Goal: Task Accomplishment & Management: Use online tool/utility

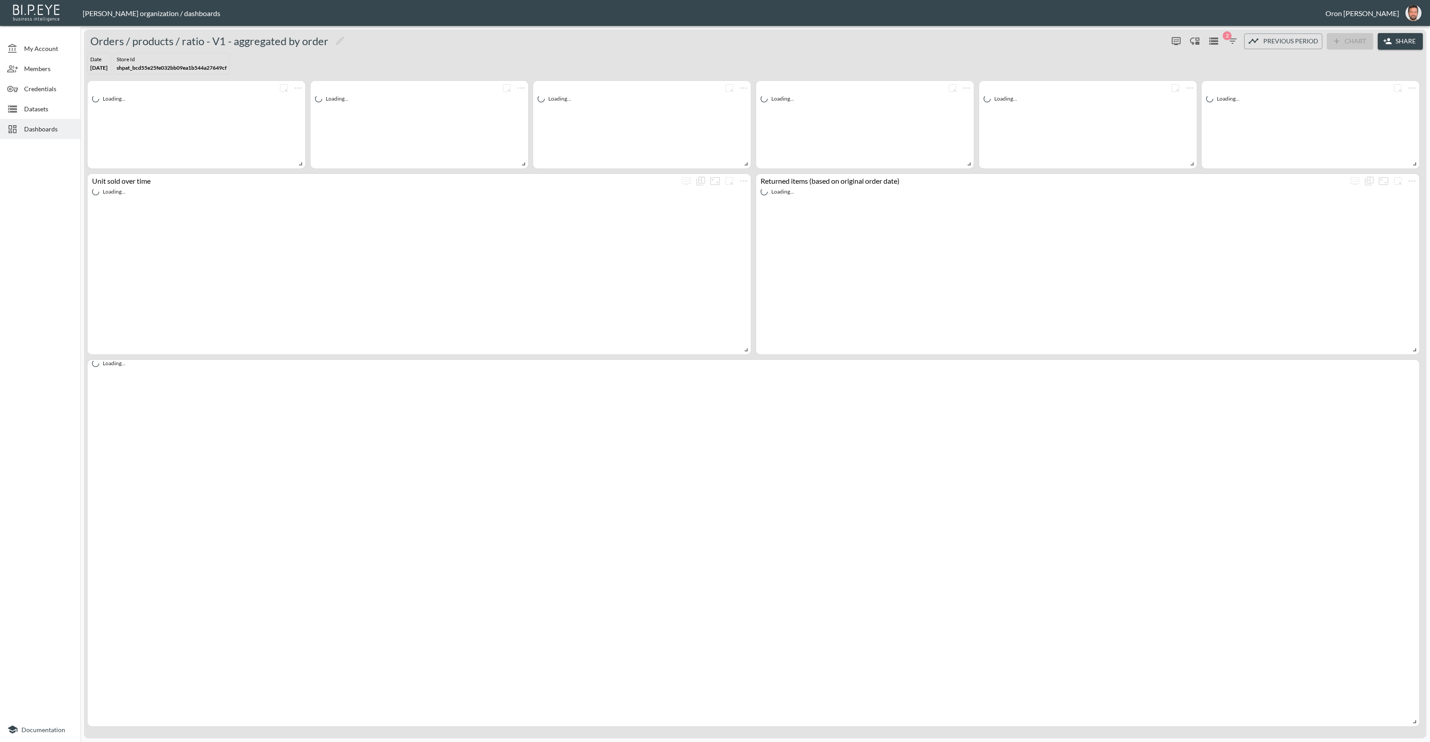
click at [45, 113] on span "Datasets" at bounding box center [48, 108] width 49 height 9
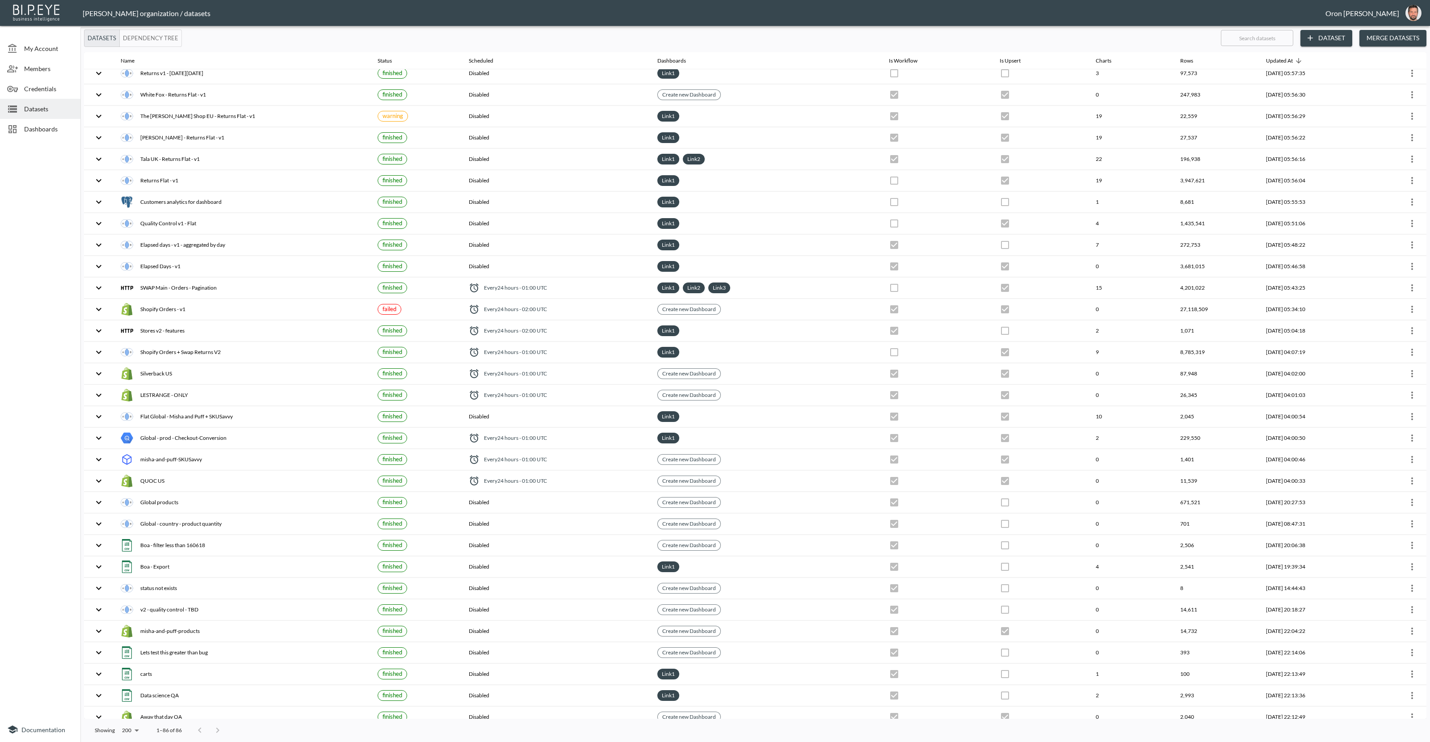
scroll to position [1037, 0]
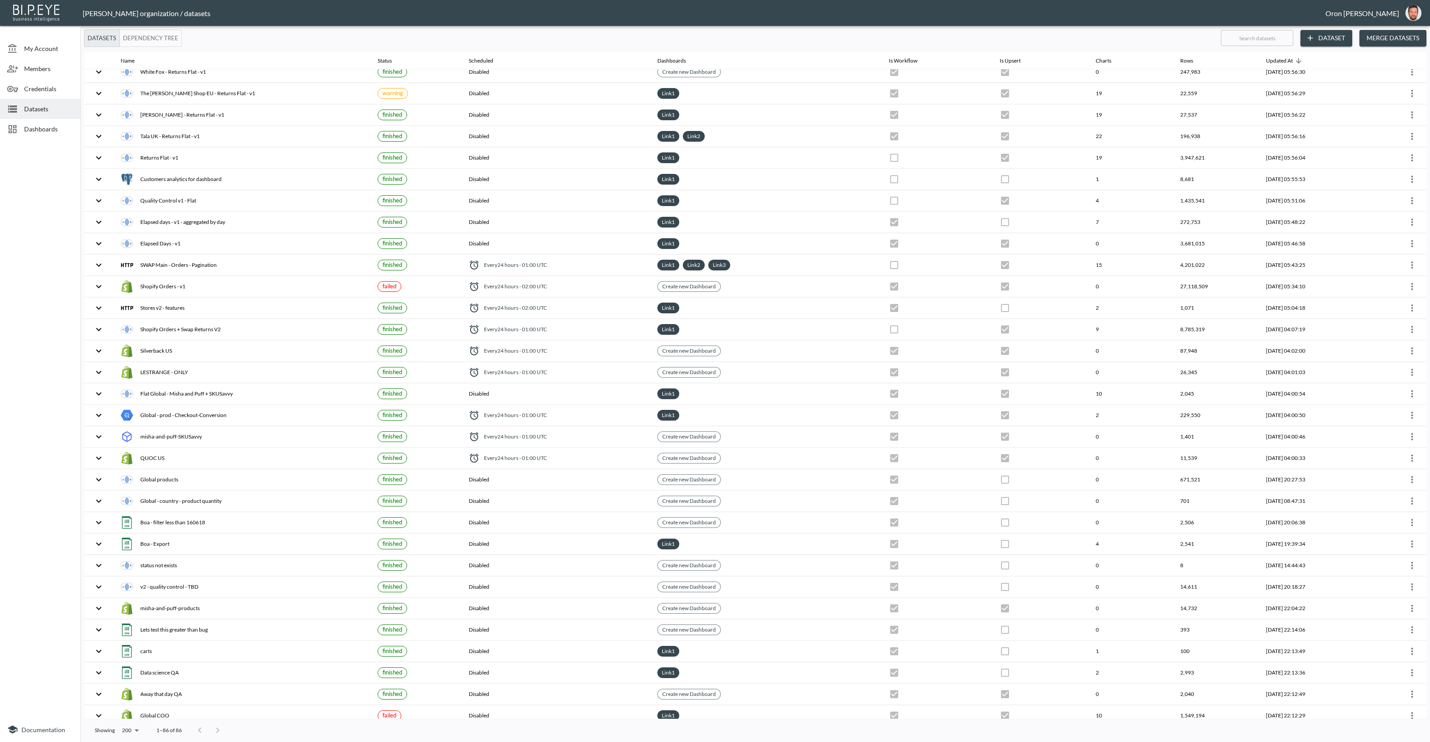
click at [1276, 40] on input "text" at bounding box center [1257, 38] width 72 height 22
type input "co"
checkbox input "false"
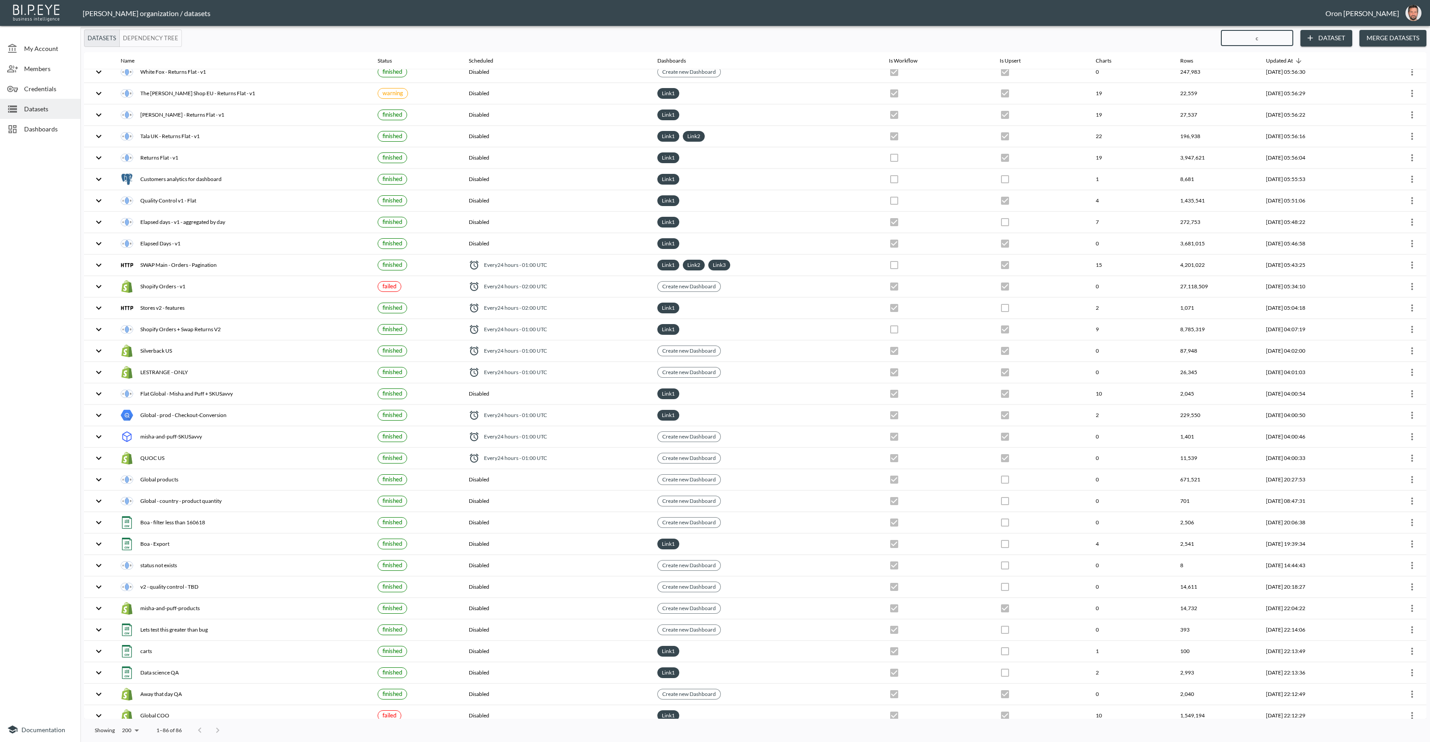
checkbox input "true"
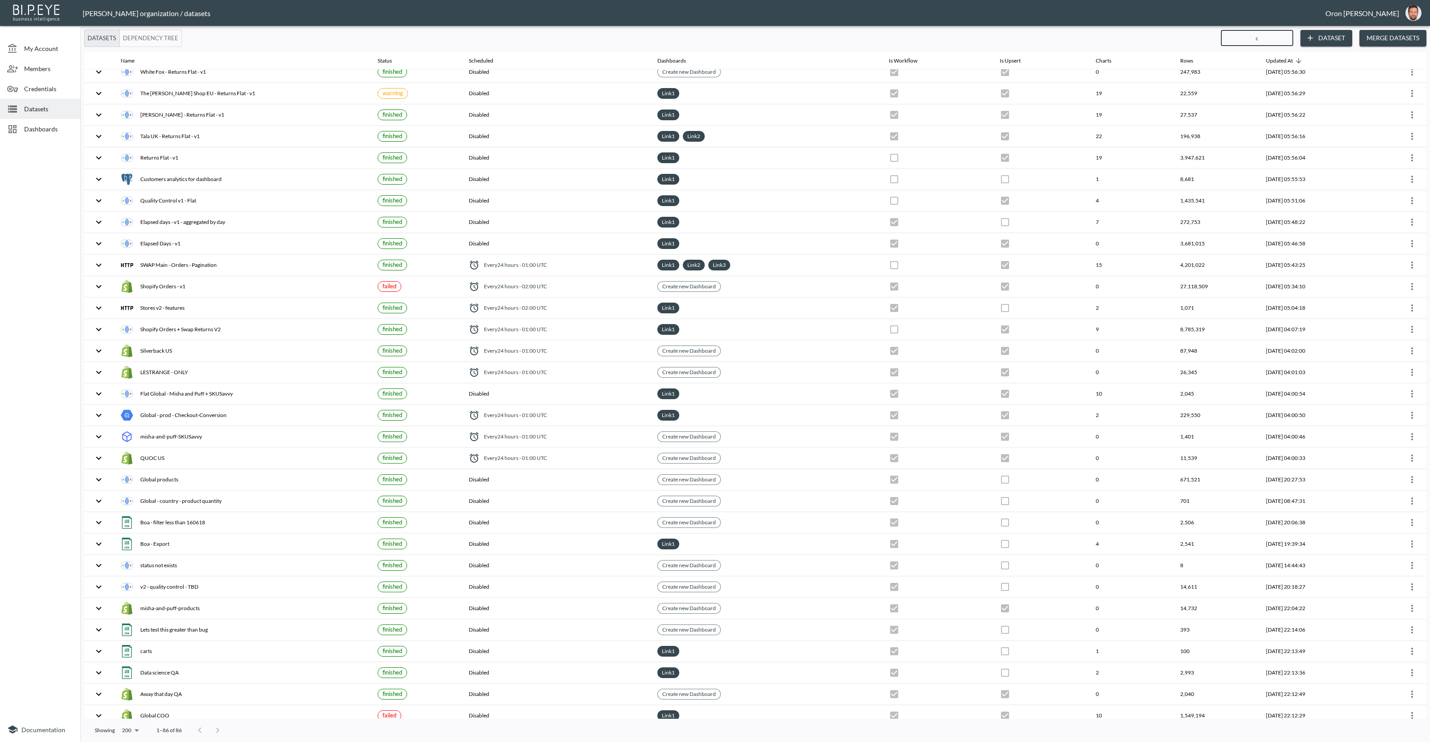
checkbox input "false"
checkbox input "true"
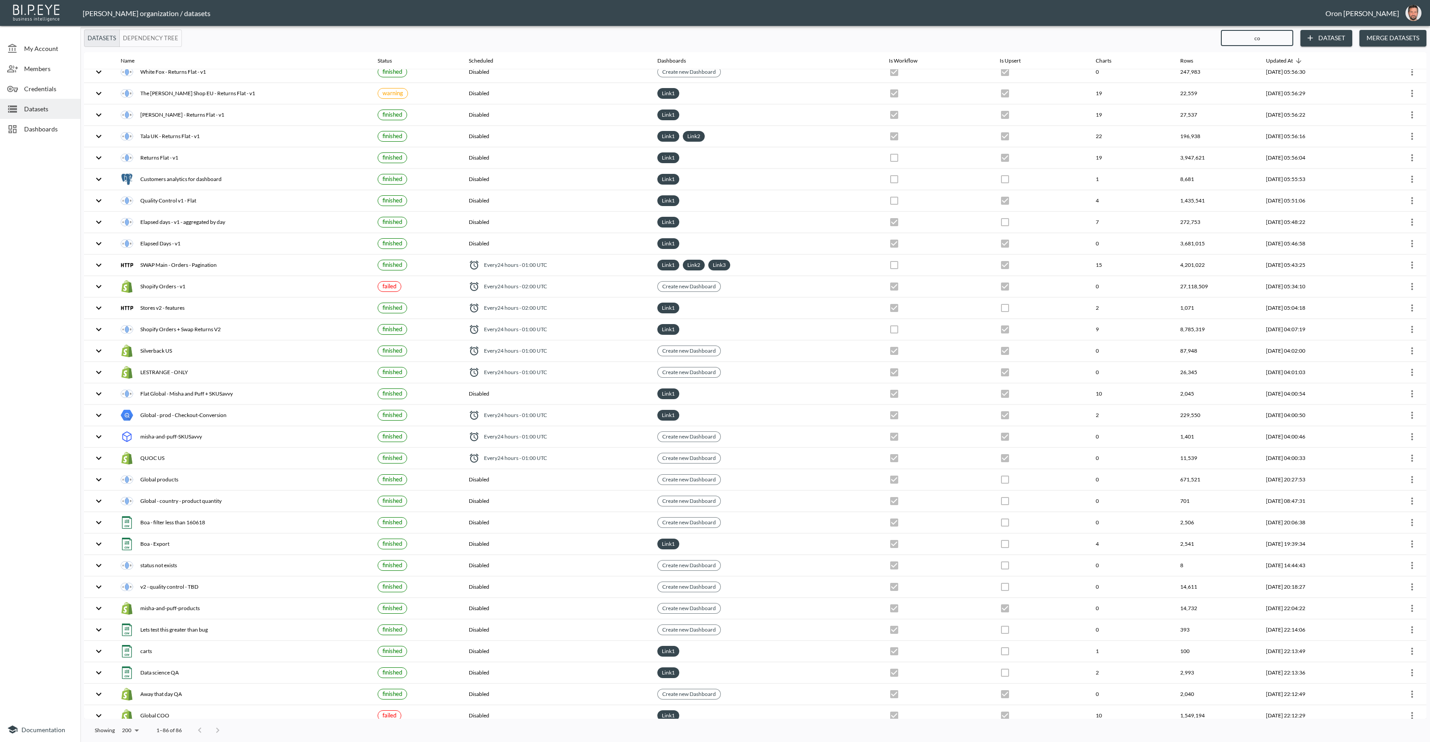
type input "cou"
checkbox input "true"
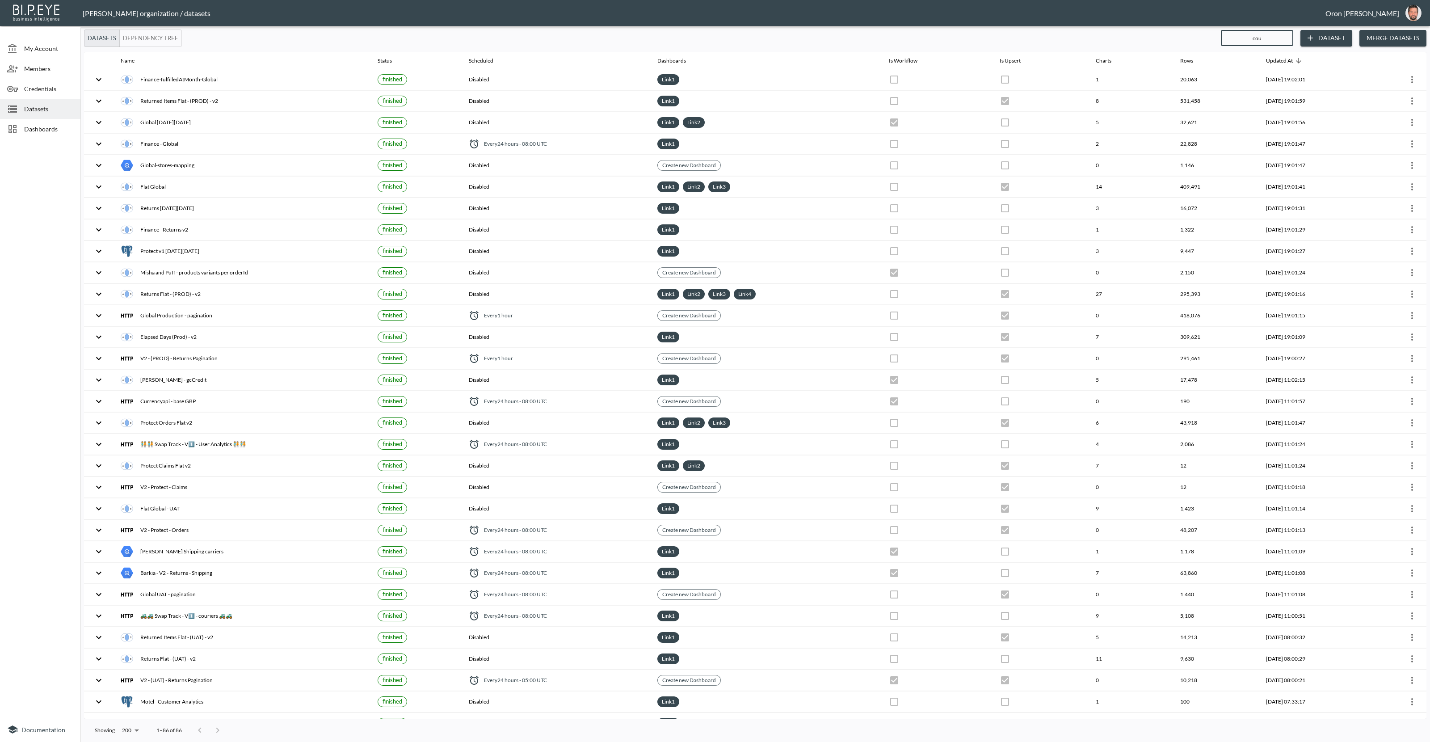
type input "coun"
checkbox input "true"
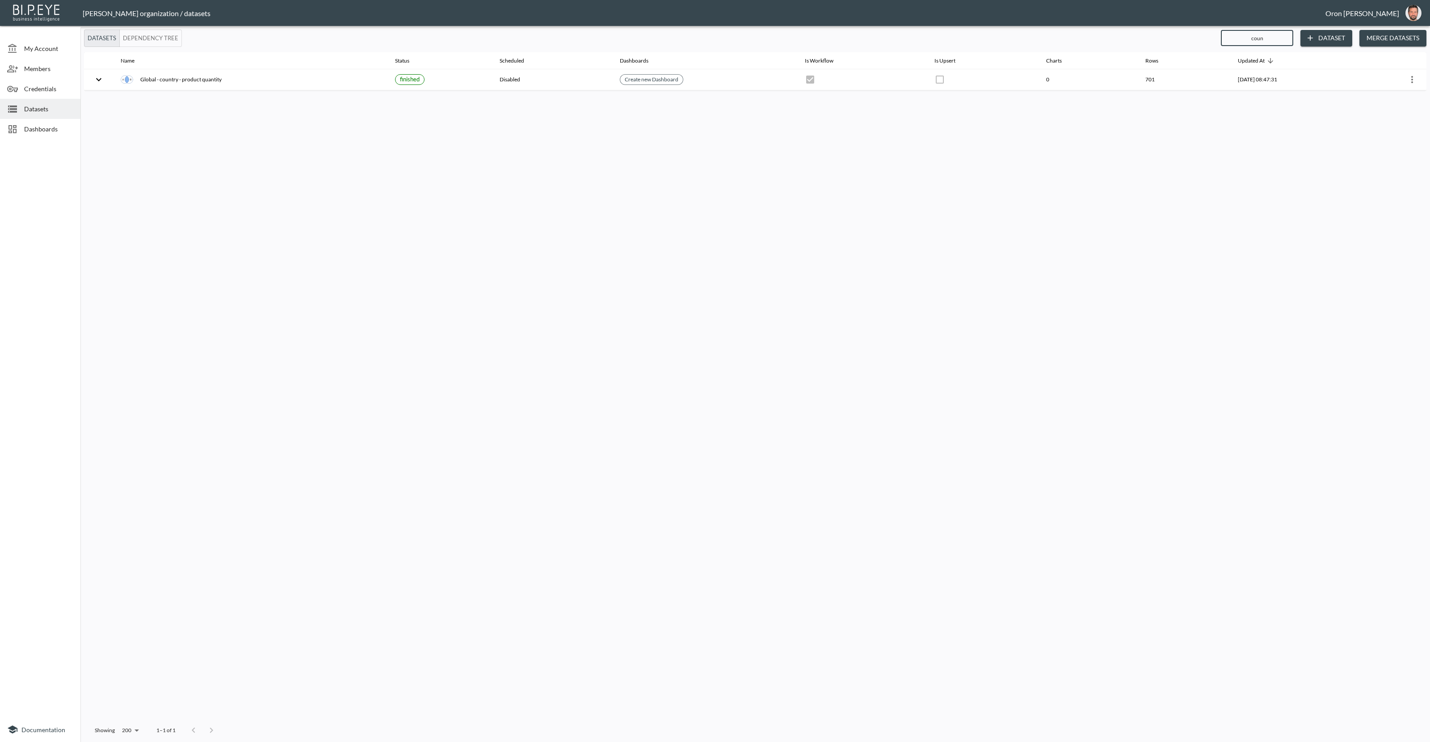
drag, startPoint x: 1239, startPoint y: 35, endPoint x: 1207, endPoint y: 34, distance: 31.7
click at [1207, 35] on div "Datasets Dependency Tree coun ​ Dataset Merge Datasets" at bounding box center [755, 37] width 1343 height 17
checkbox input "false"
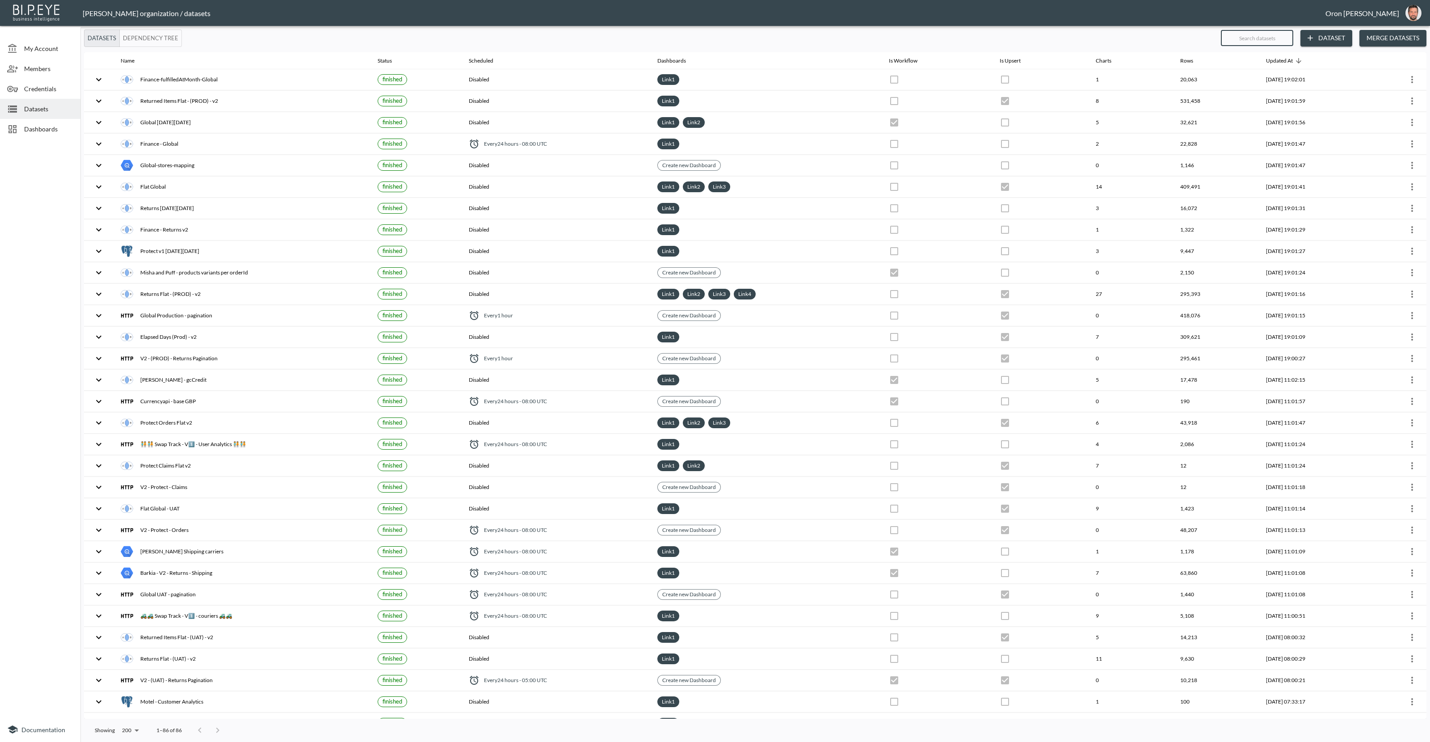
drag, startPoint x: 34, startPoint y: 51, endPoint x: 41, endPoint y: 83, distance: 32.4
click at [33, 53] on div "My Account" at bounding box center [40, 48] width 80 height 20
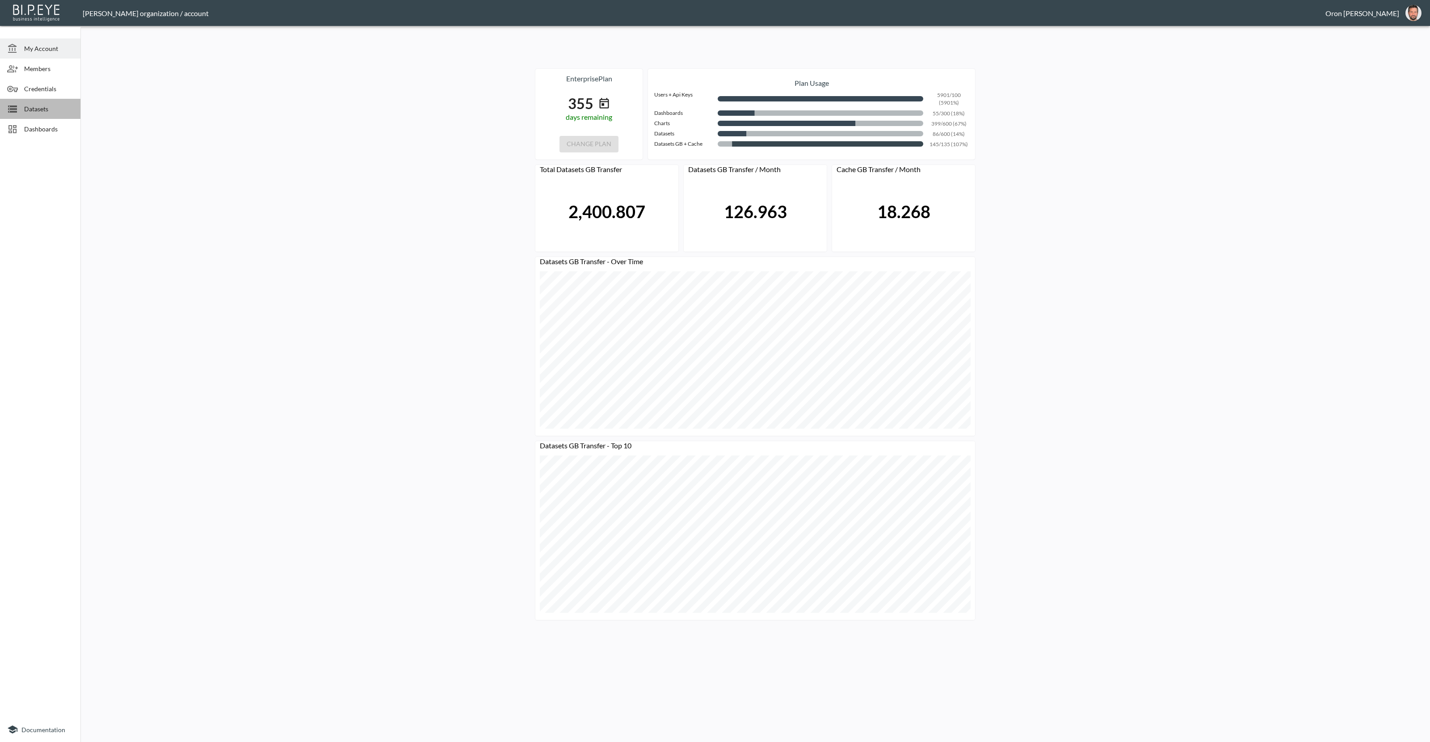
click at [53, 109] on span "Datasets" at bounding box center [48, 108] width 49 height 9
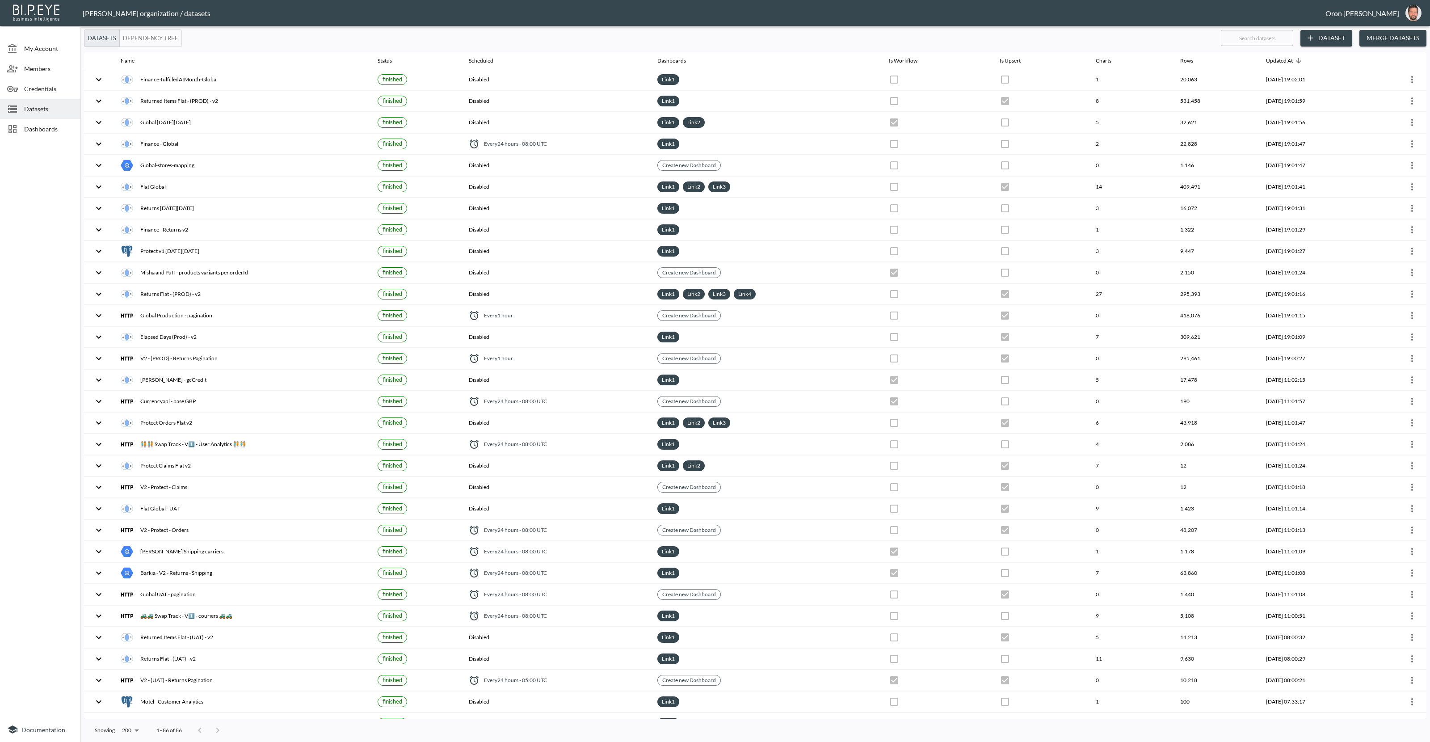
click at [1326, 37] on button "Dataset" at bounding box center [1327, 38] width 52 height 17
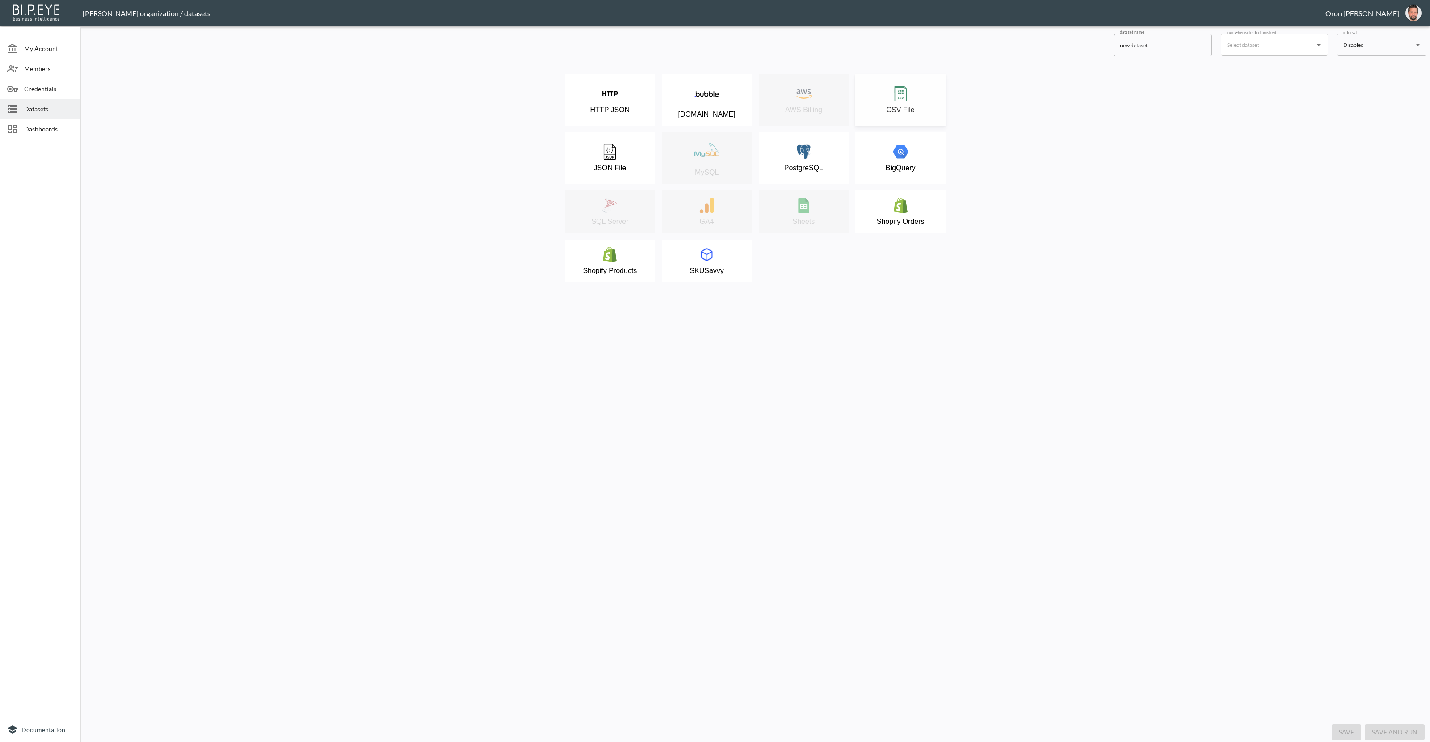
drag, startPoint x: 882, startPoint y: 106, endPoint x: 875, endPoint y: 107, distance: 7.3
click at [875, 107] on div "CSV File" at bounding box center [900, 100] width 81 height 28
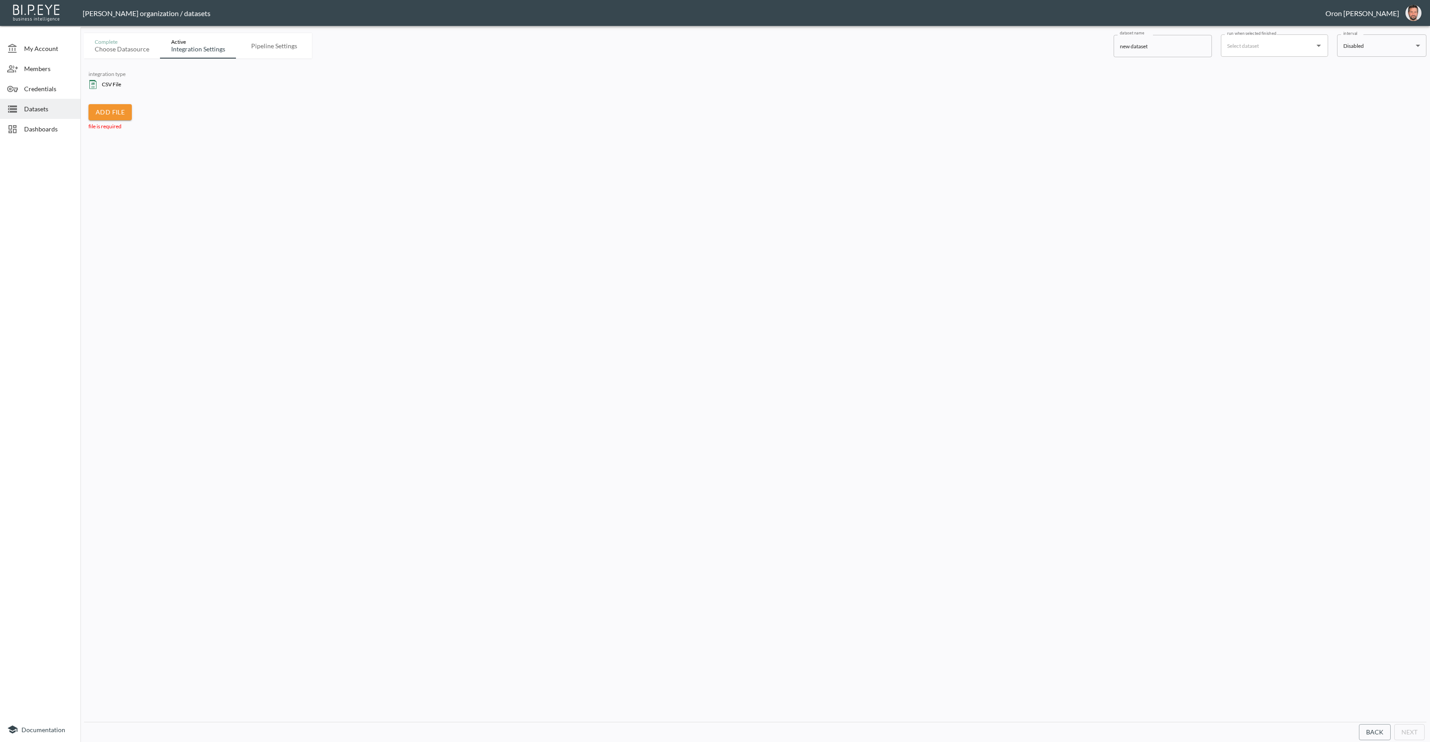
click at [132, 110] on div "Add File" at bounding box center [755, 110] width 1334 height 21
click at [127, 110] on span "Add File" at bounding box center [109, 112] width 43 height 17
click at [0, 0] on input "Add File" at bounding box center [0, 0] width 0 height 0
drag, startPoint x: 1407, startPoint y: 733, endPoint x: 1326, endPoint y: 655, distance: 112.5
click at [1407, 733] on button "Next" at bounding box center [1409, 732] width 30 height 17
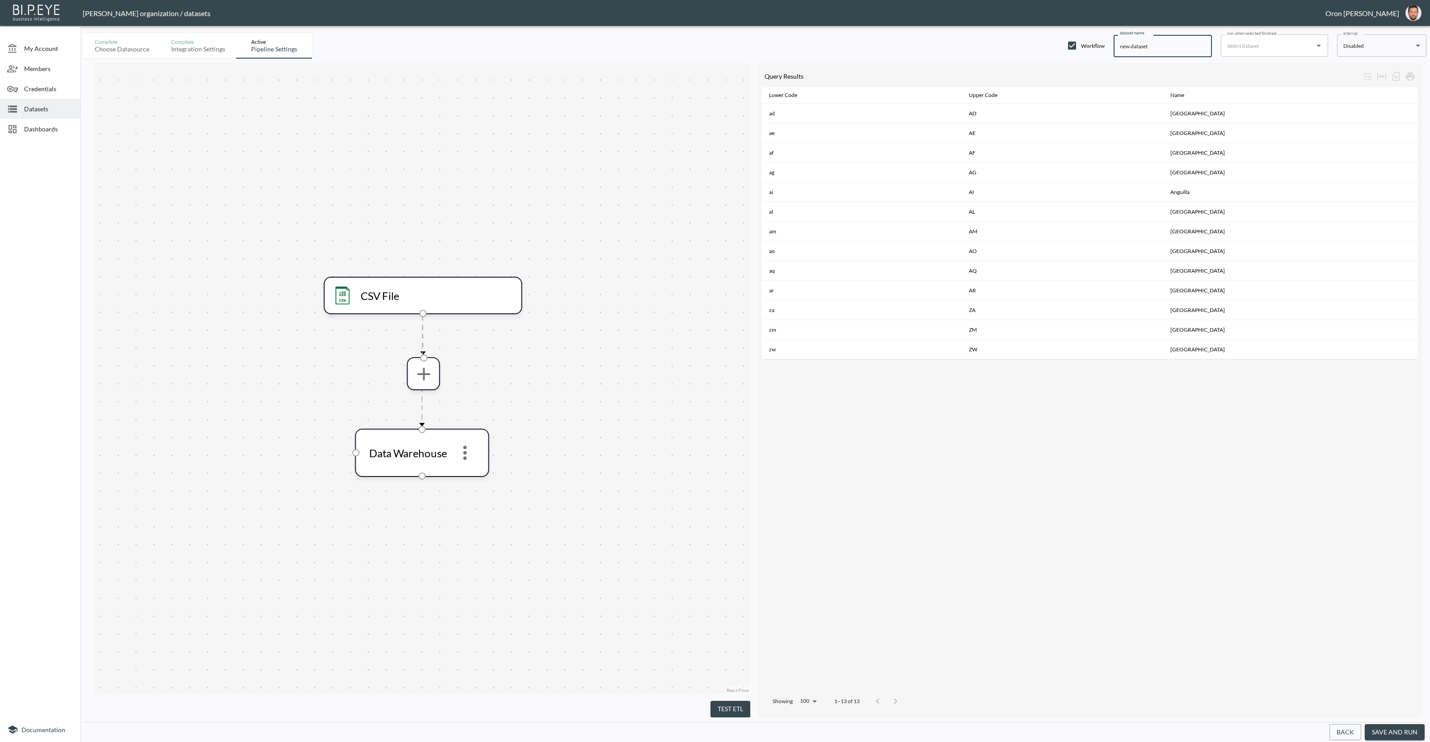
click at [1170, 49] on input "new dataset" at bounding box center [1163, 46] width 98 height 22
type input "c"
type input "CountryCodesMapping"
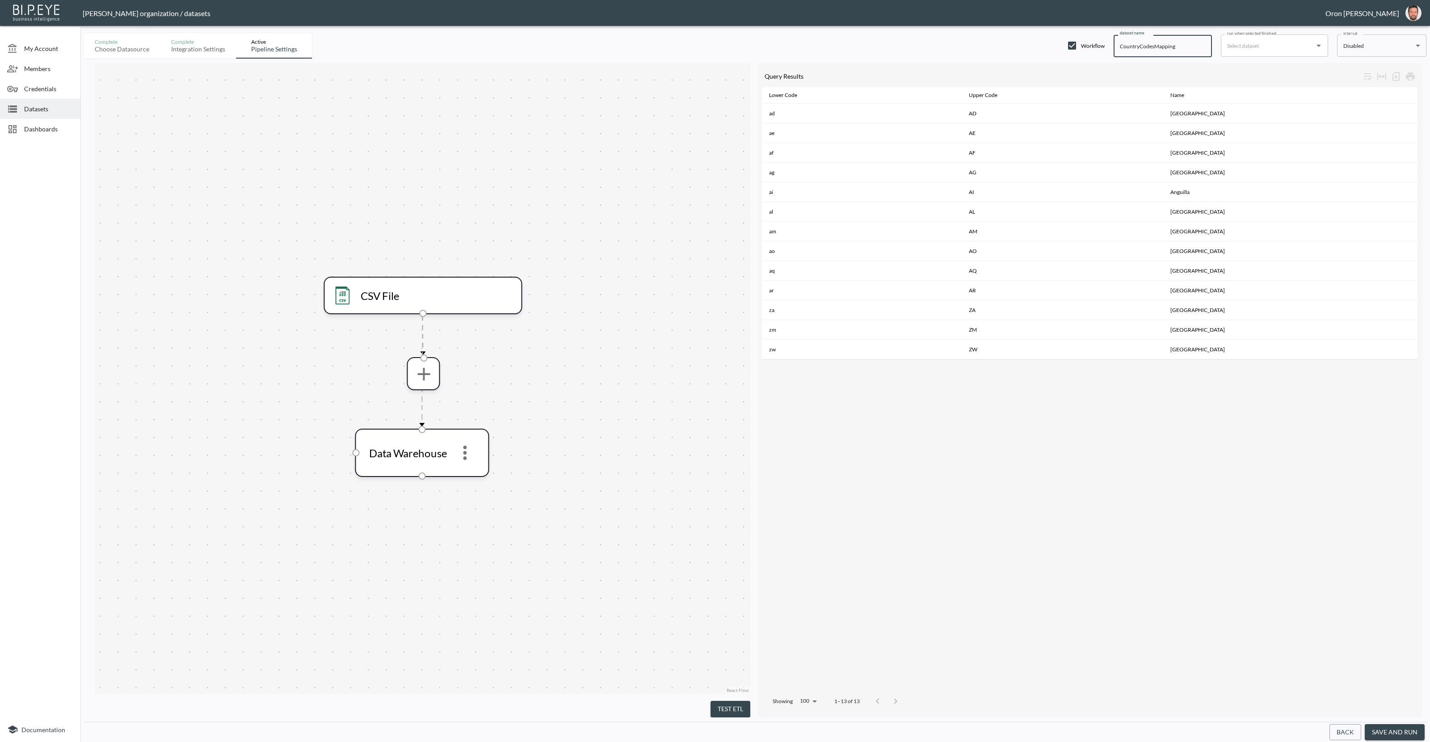
click at [1339, 731] on button "Back" at bounding box center [1346, 732] width 32 height 17
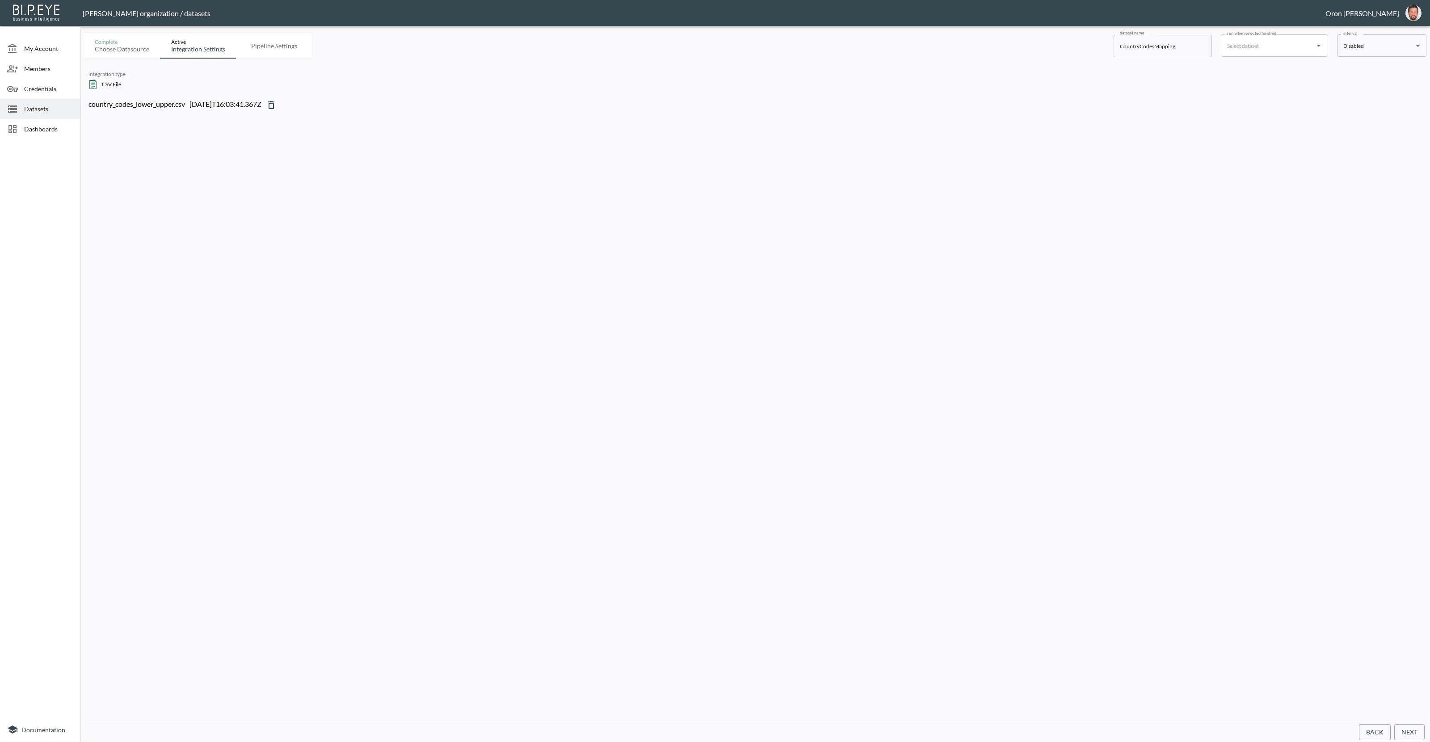
click at [274, 103] on icon at bounding box center [271, 105] width 6 height 8
click at [128, 114] on span "Add File" at bounding box center [109, 112] width 43 height 17
click at [0, 0] on input "Add File" at bounding box center [0, 0] width 0 height 0
click at [1402, 729] on button "Next" at bounding box center [1409, 732] width 30 height 17
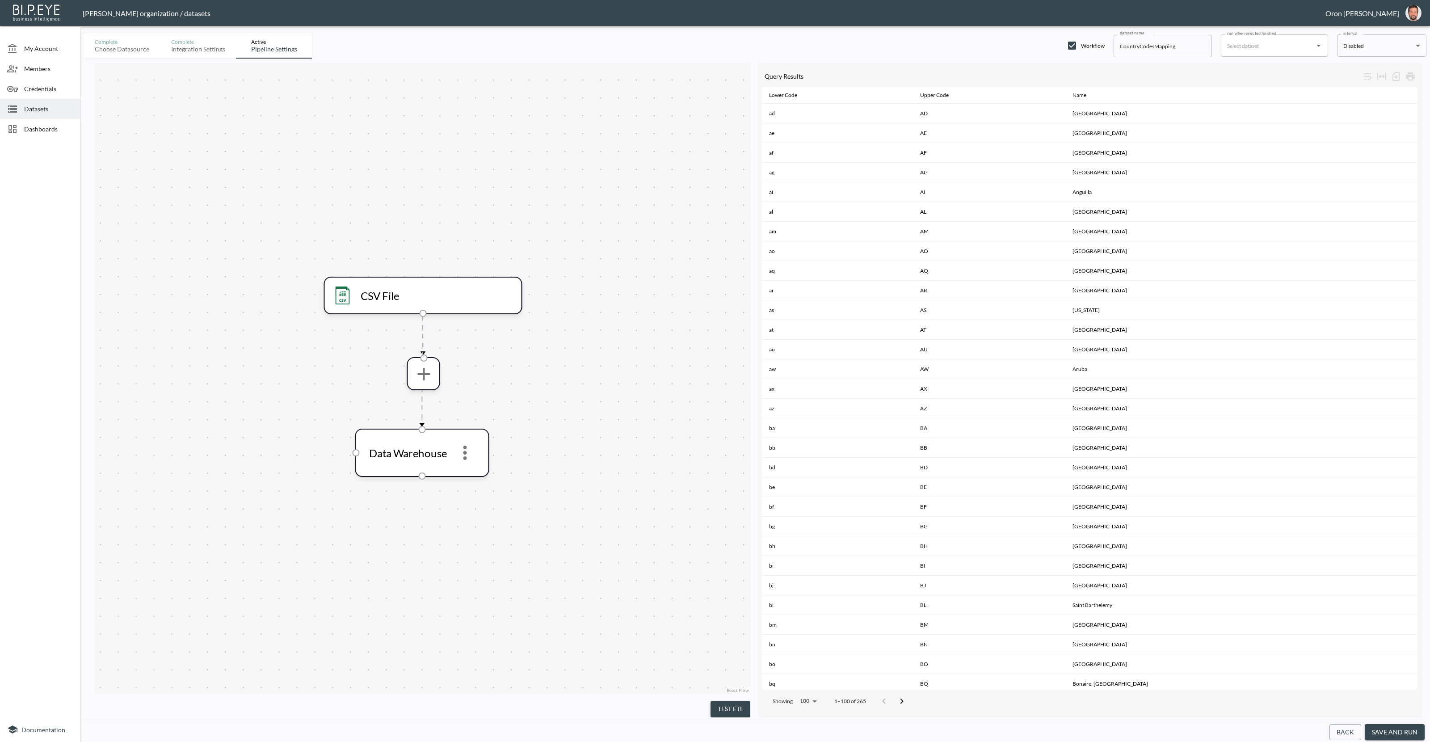
click at [1396, 731] on button "save and run" at bounding box center [1395, 732] width 60 height 17
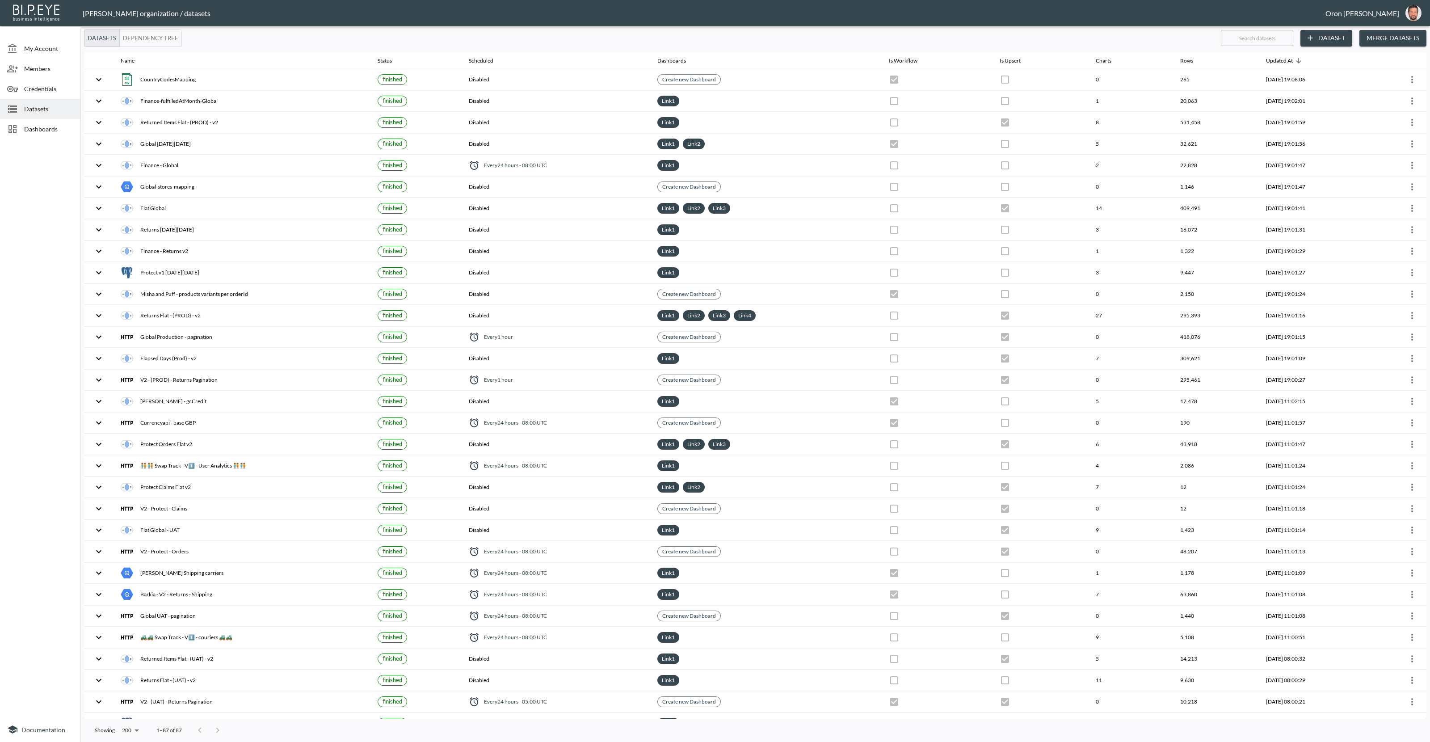
click at [29, 64] on span "Members" at bounding box center [48, 68] width 49 height 9
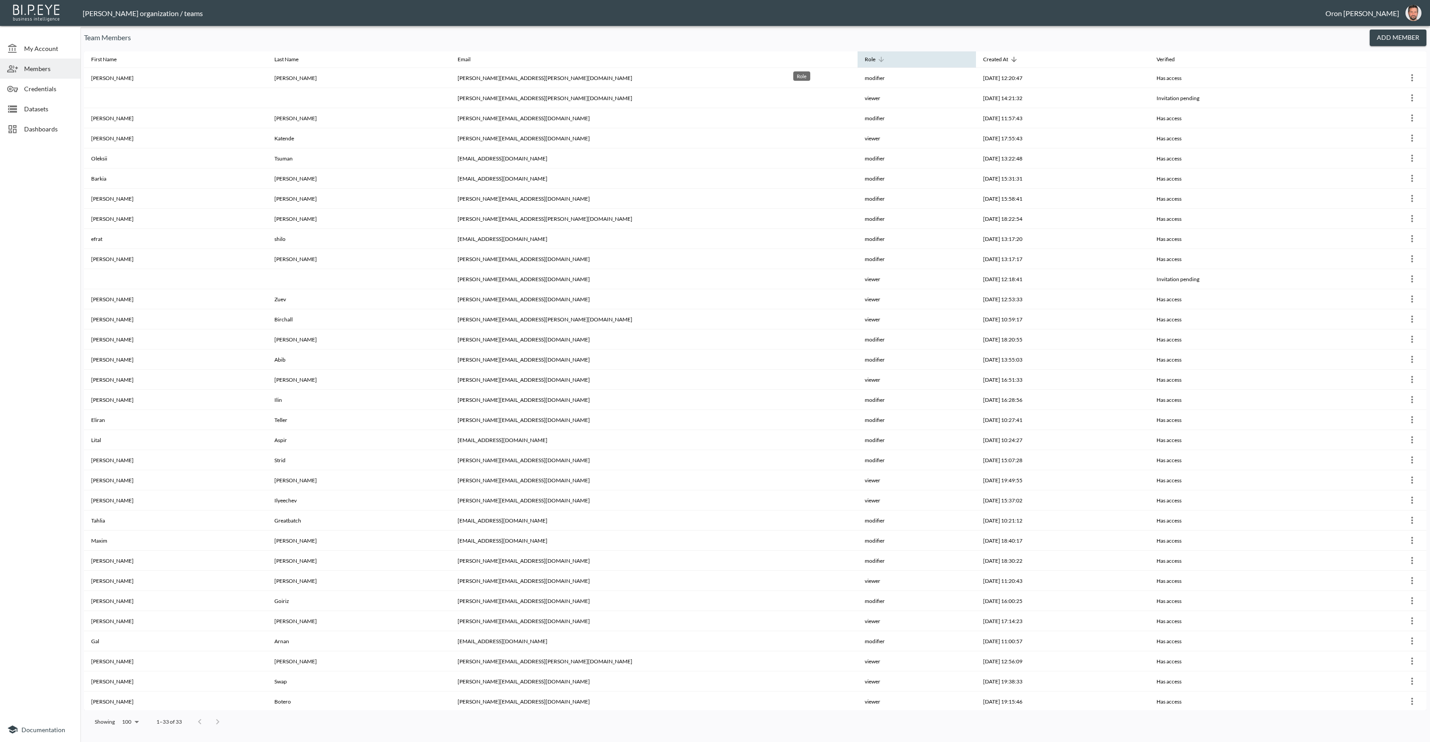
click at [865, 56] on div "Role" at bounding box center [870, 59] width 11 height 11
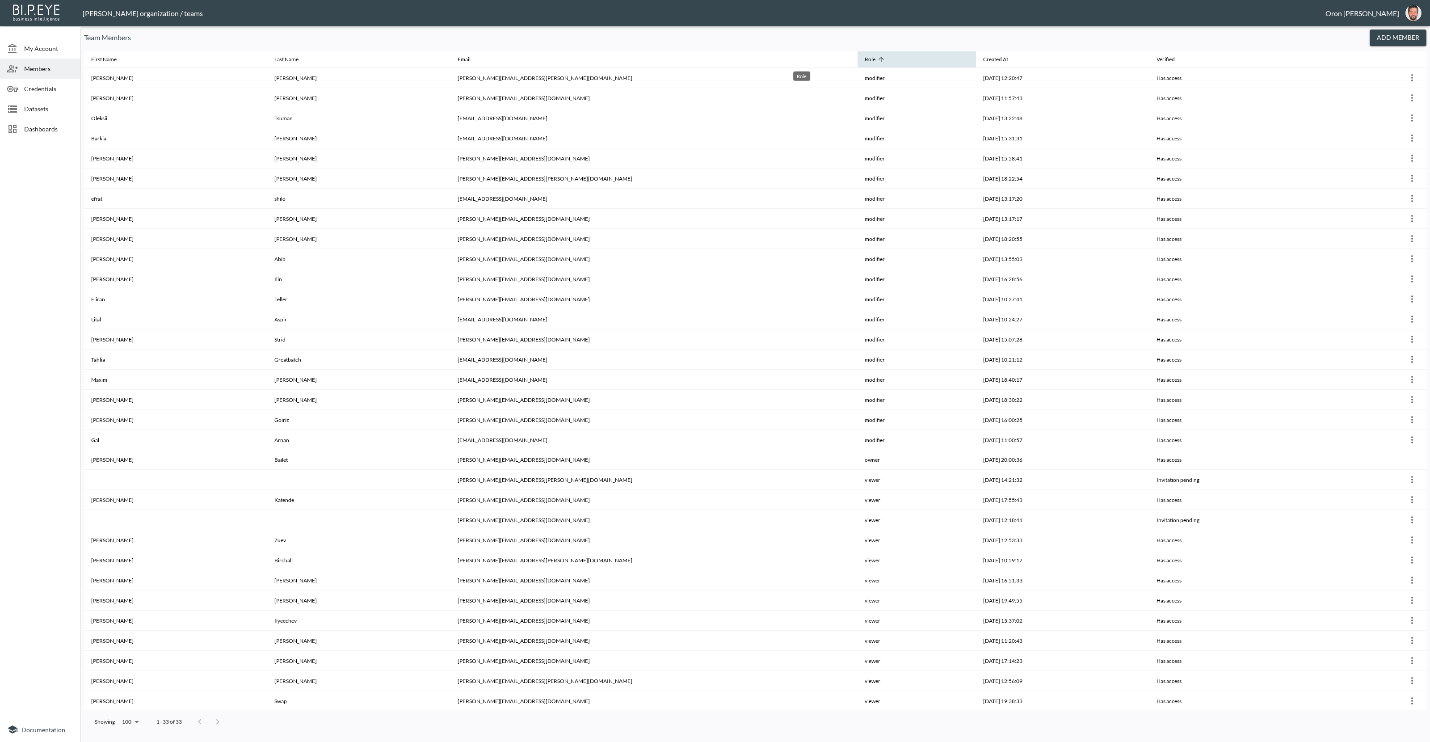
click at [865, 58] on div "Role" at bounding box center [870, 59] width 11 height 11
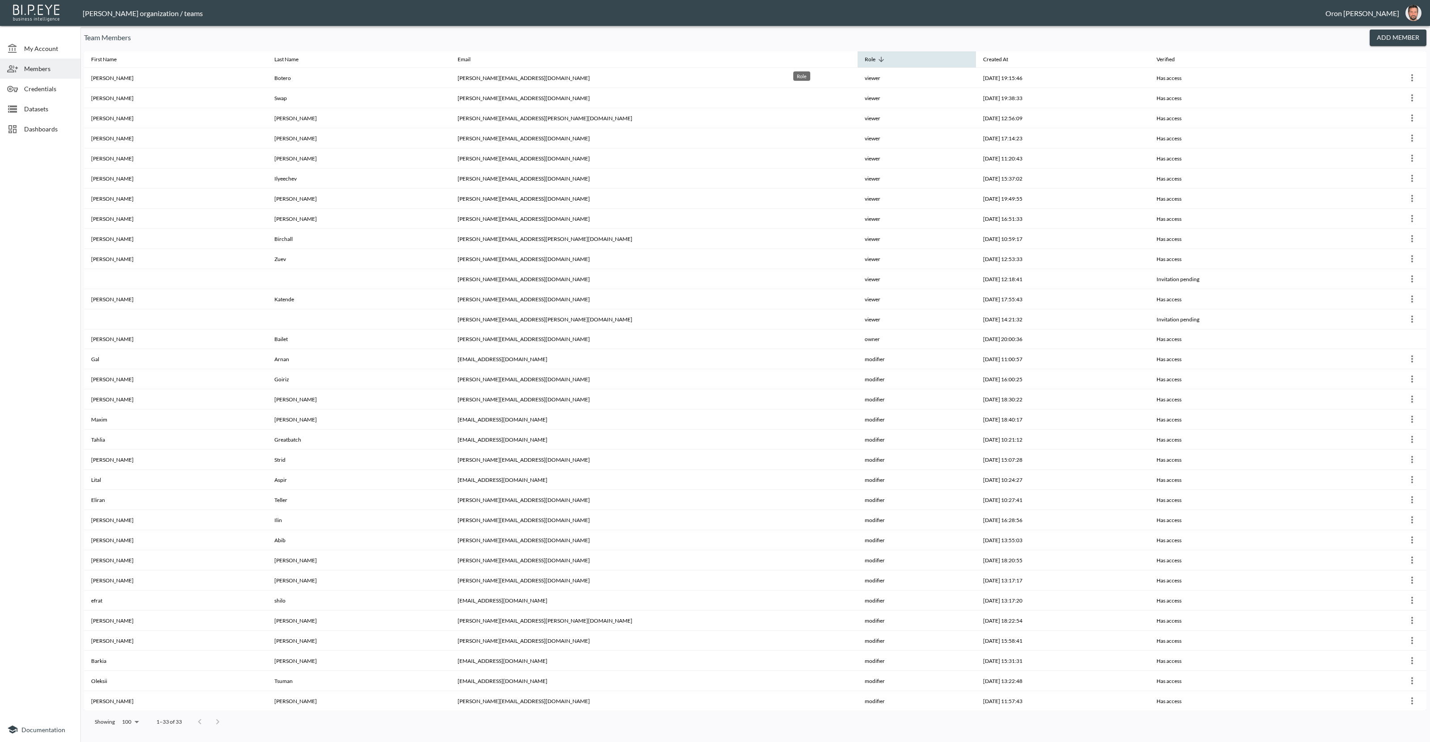
click at [865, 58] on div "Role" at bounding box center [870, 59] width 11 height 11
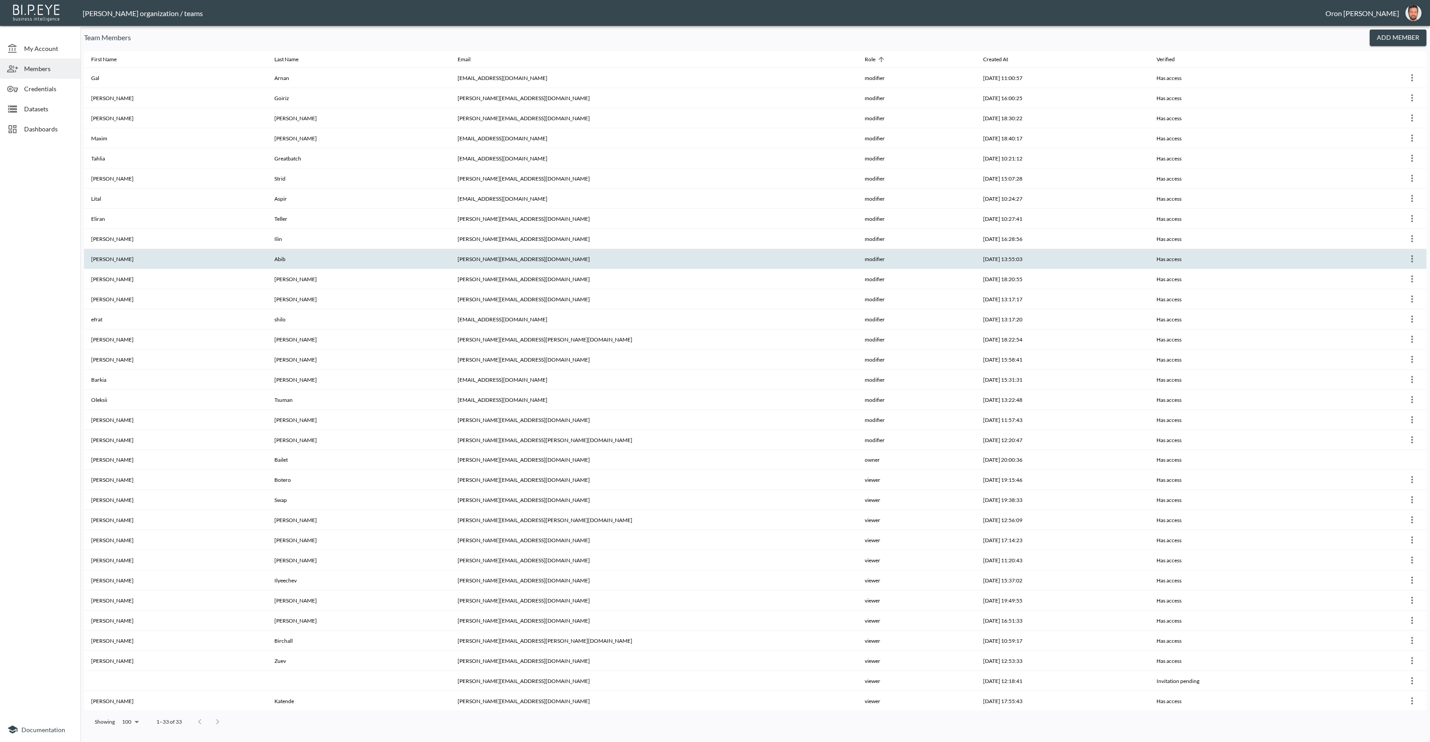
scroll to position [4, 0]
click at [1413, 253] on icon "more" at bounding box center [1412, 255] width 11 height 11
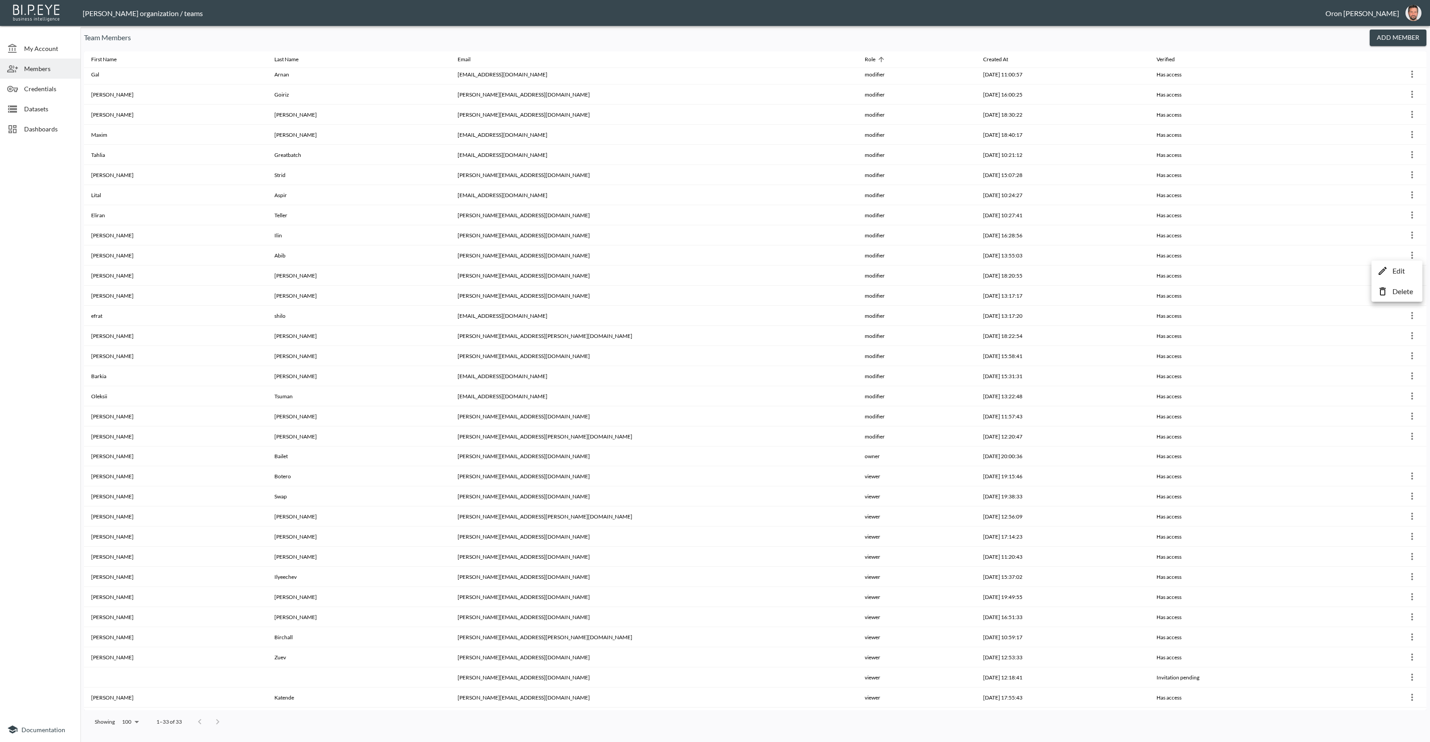
click at [1405, 265] on p "Edit" at bounding box center [1399, 270] width 13 height 11
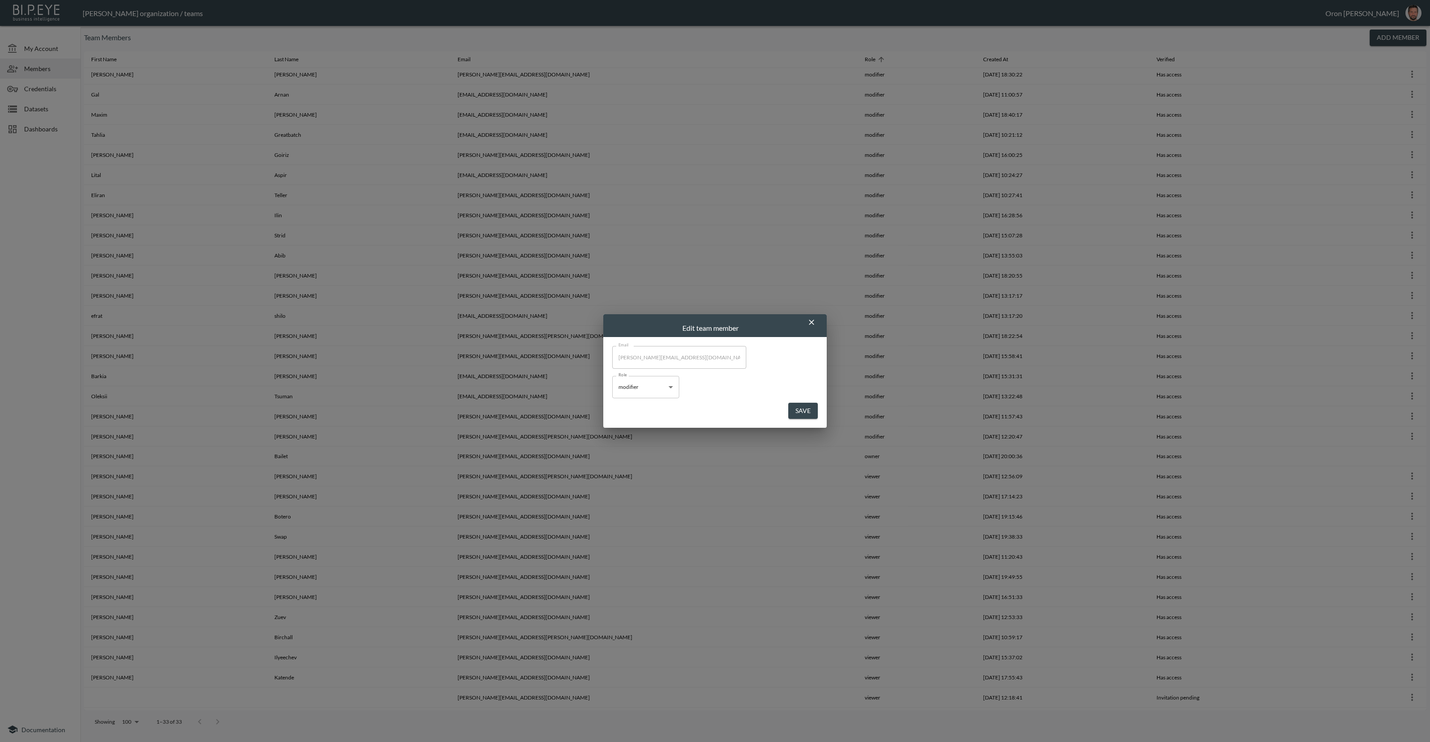
click at [643, 385] on body "BI.P.EYE, Interactive Analytics Dashboards - app [PERSON_NAME] organization / t…" at bounding box center [715, 371] width 1430 height 742
drag, startPoint x: 634, startPoint y: 418, endPoint x: 691, endPoint y: 421, distance: 57.3
click at [635, 418] on li "viewer" at bounding box center [645, 421] width 67 height 13
type input "viewer"
click at [806, 412] on button "Save" at bounding box center [802, 411] width 29 height 17
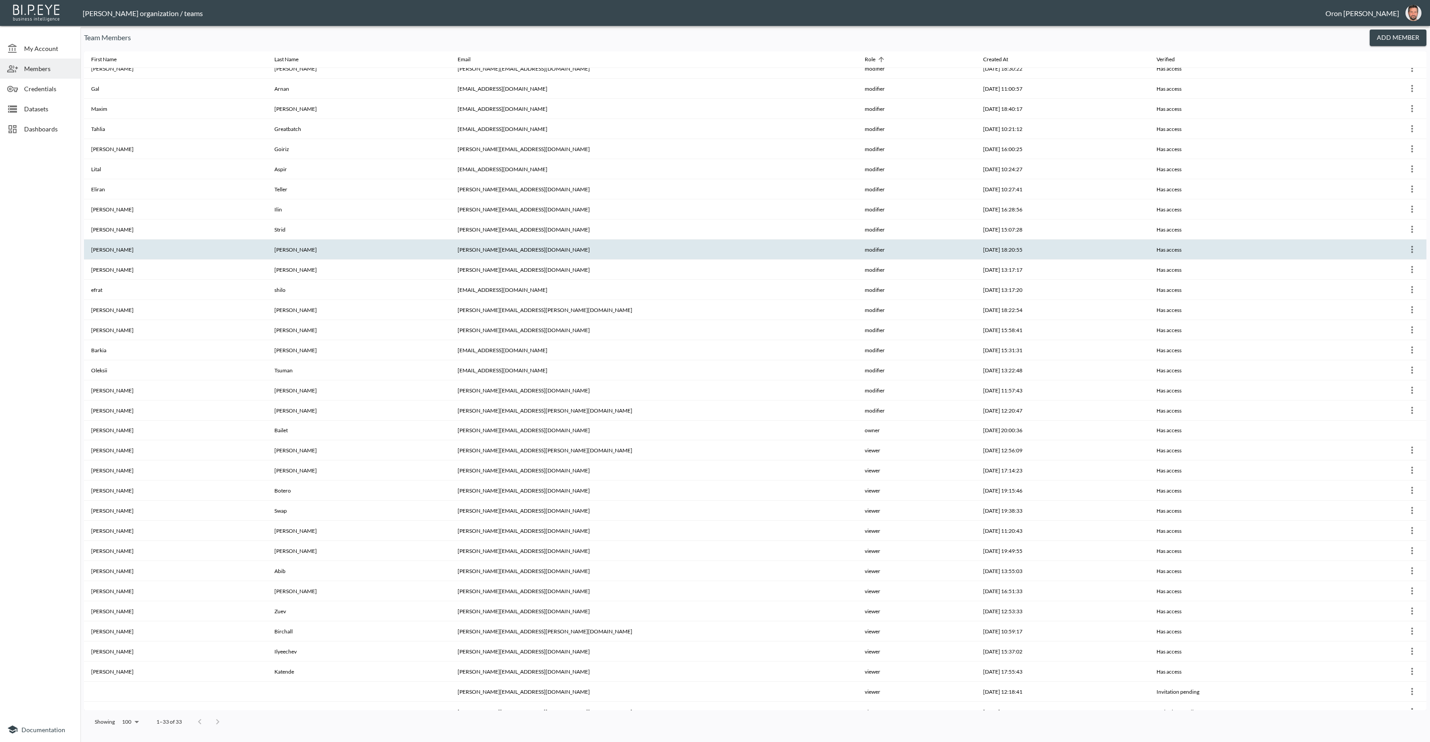
scroll to position [15, 0]
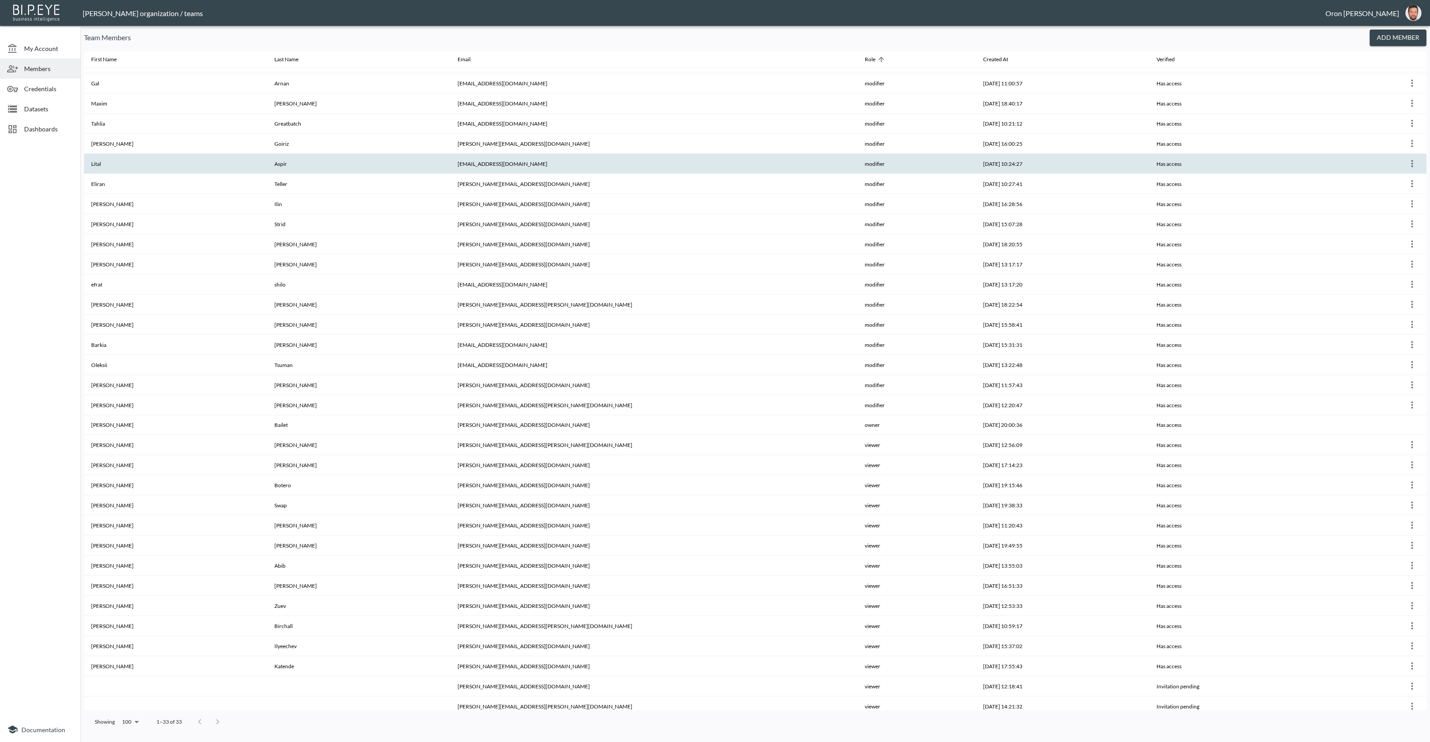
click at [1415, 161] on icon "more" at bounding box center [1412, 163] width 11 height 11
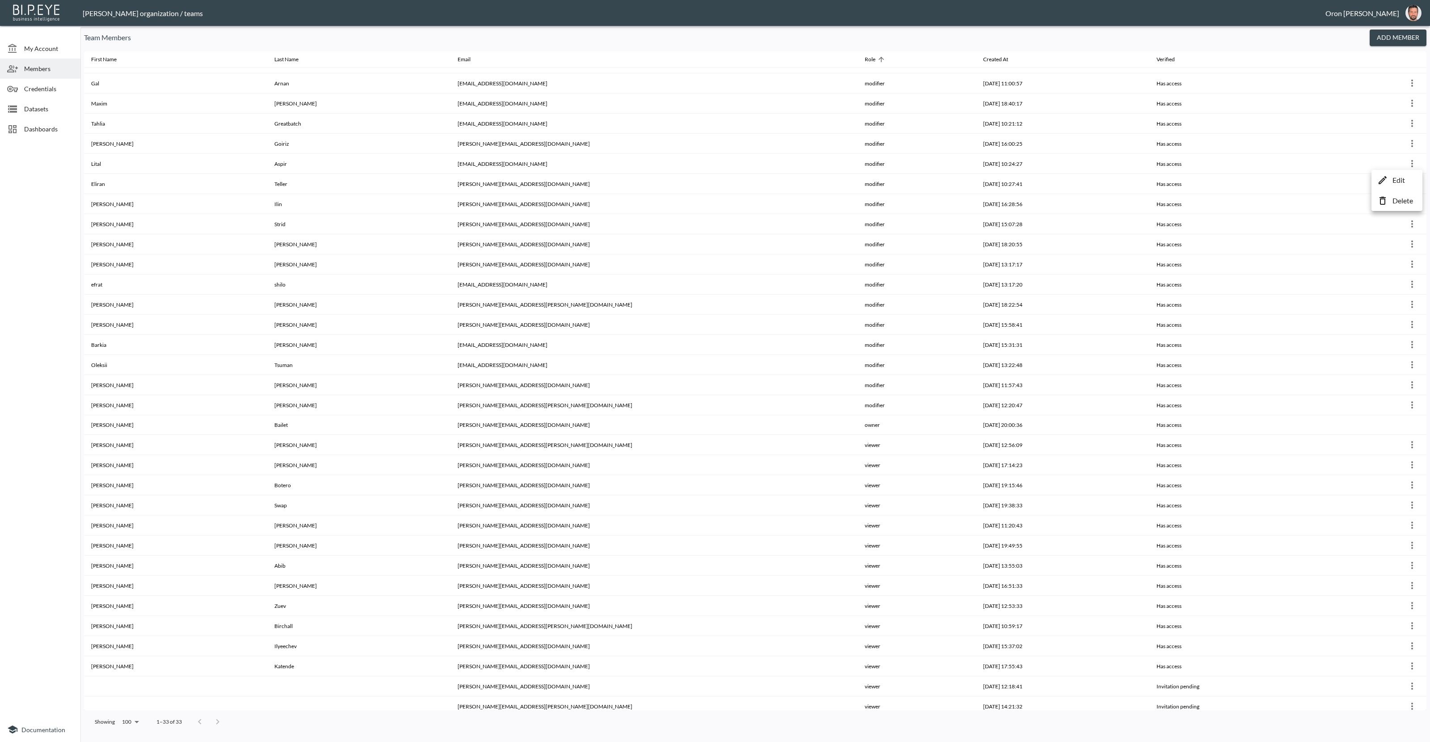
click at [1402, 176] on p "Edit" at bounding box center [1399, 180] width 13 height 11
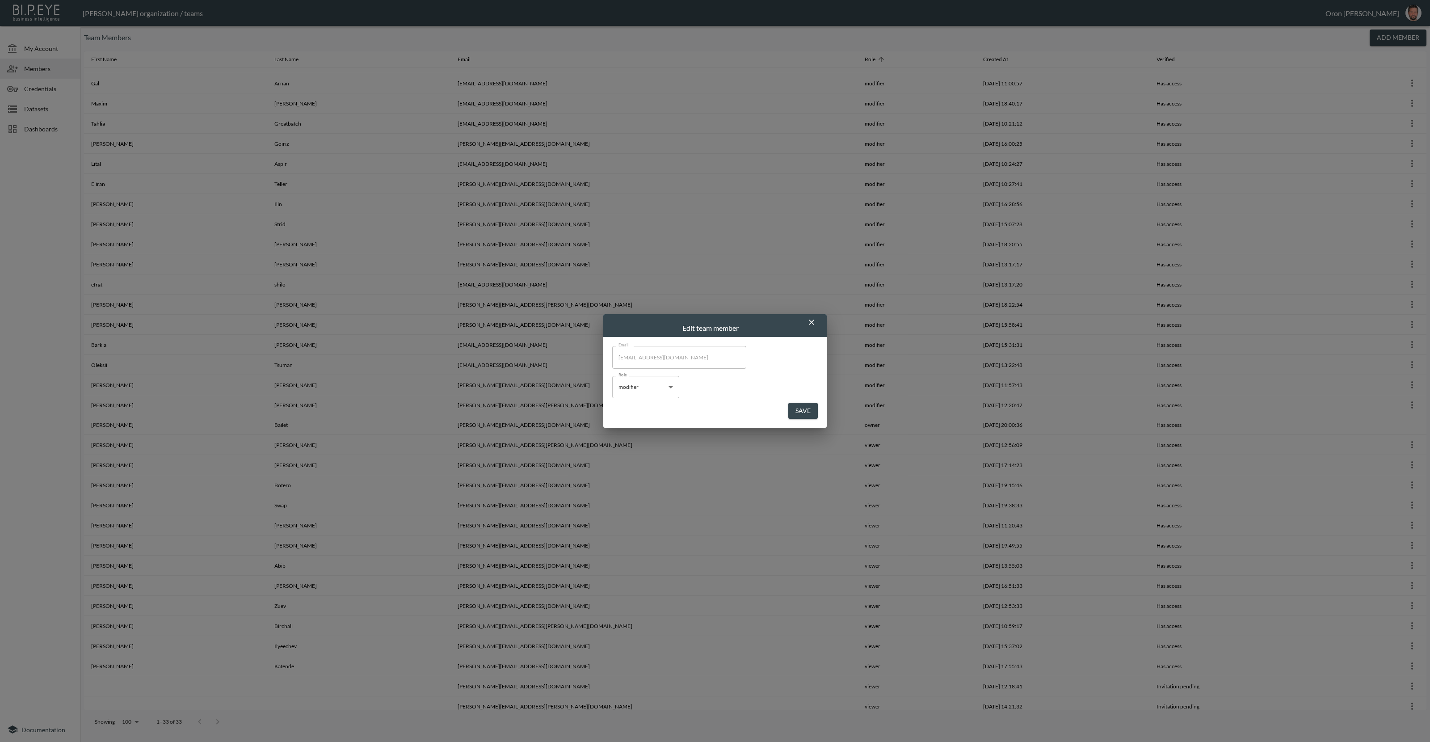
click at [639, 389] on body "BI.P.EYE, Interactive Analytics Dashboards - app [PERSON_NAME] organization / t…" at bounding box center [715, 371] width 1430 height 742
click at [645, 417] on li "viewer" at bounding box center [645, 421] width 67 height 13
type input "viewer"
click at [804, 408] on button "Save" at bounding box center [802, 411] width 29 height 17
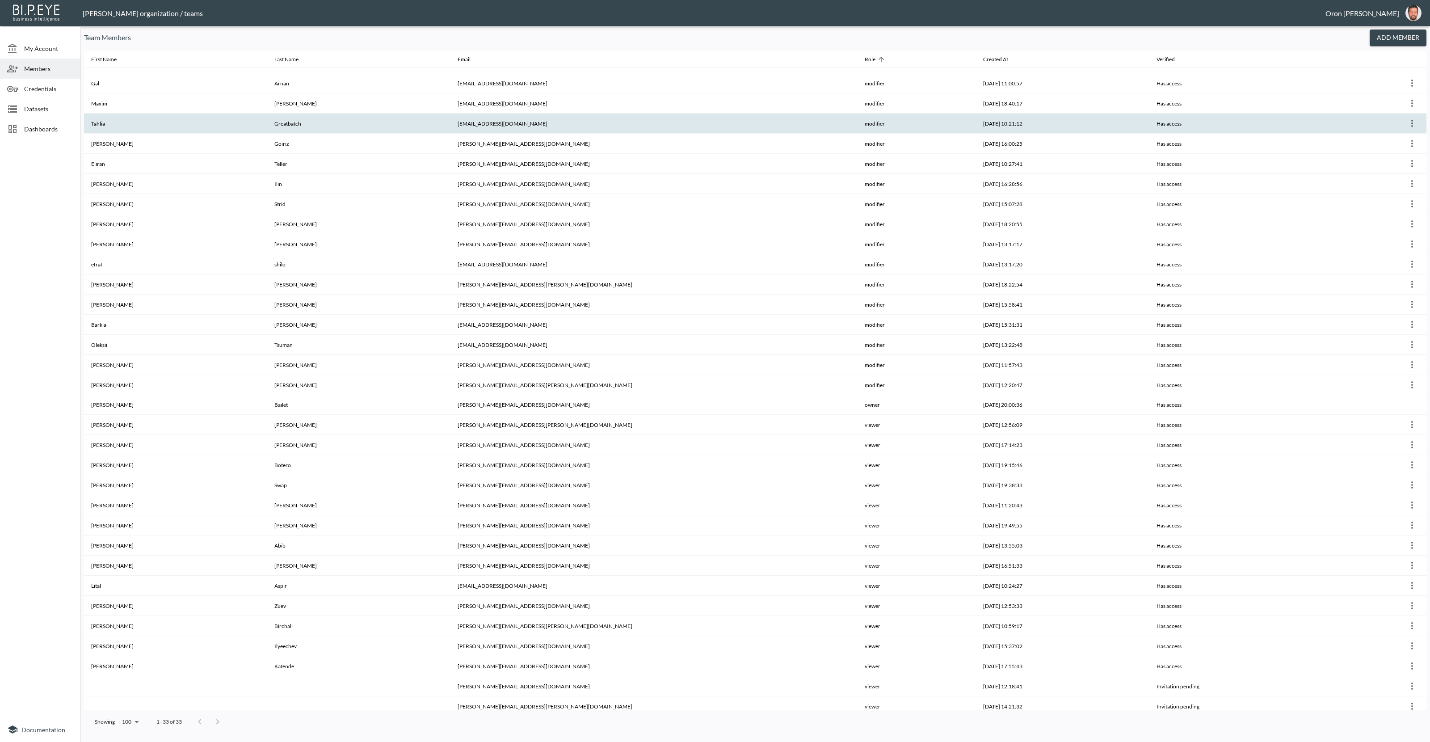
scroll to position [0, 0]
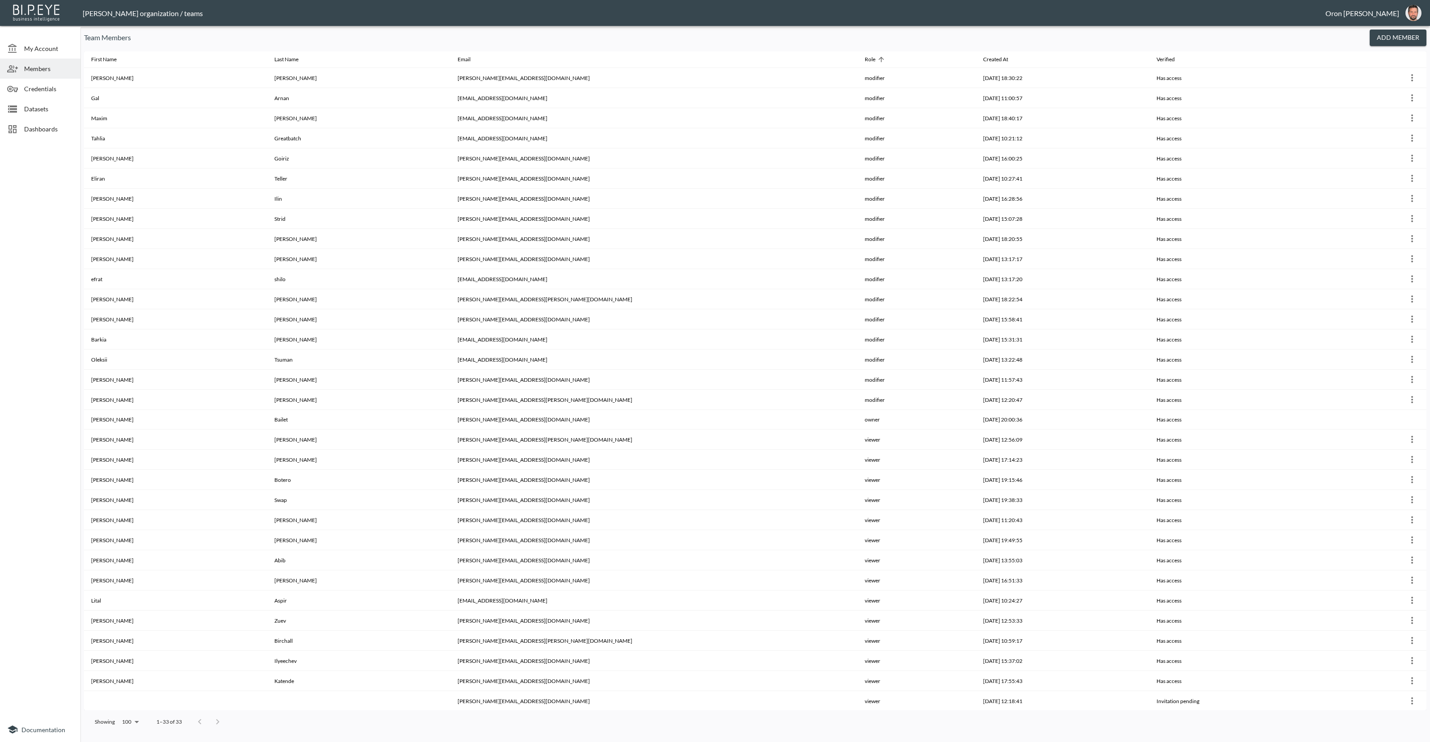
click at [47, 110] on span "Datasets" at bounding box center [48, 108] width 49 height 9
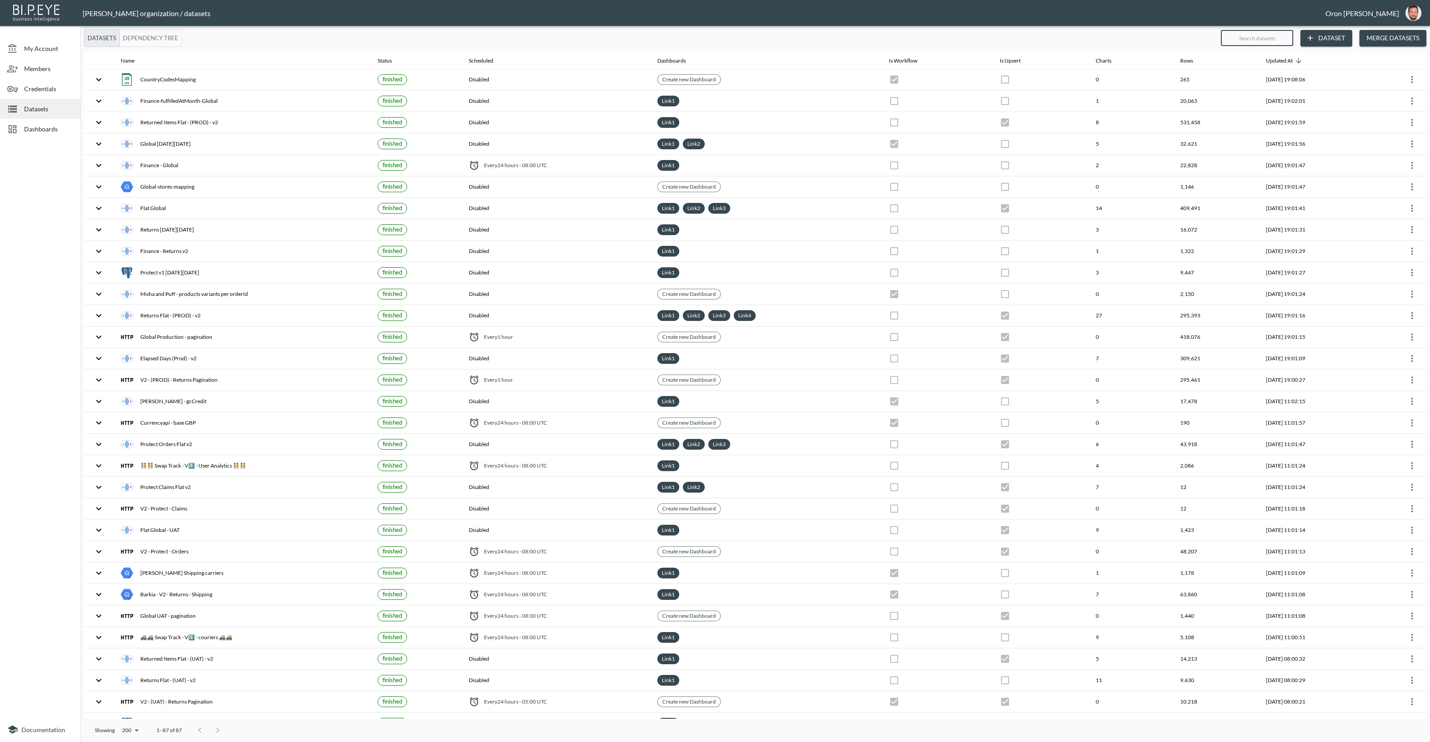
click at [1266, 41] on input "text" at bounding box center [1257, 38] width 72 height 22
type input "c"
checkbox input "true"
checkbox input "false"
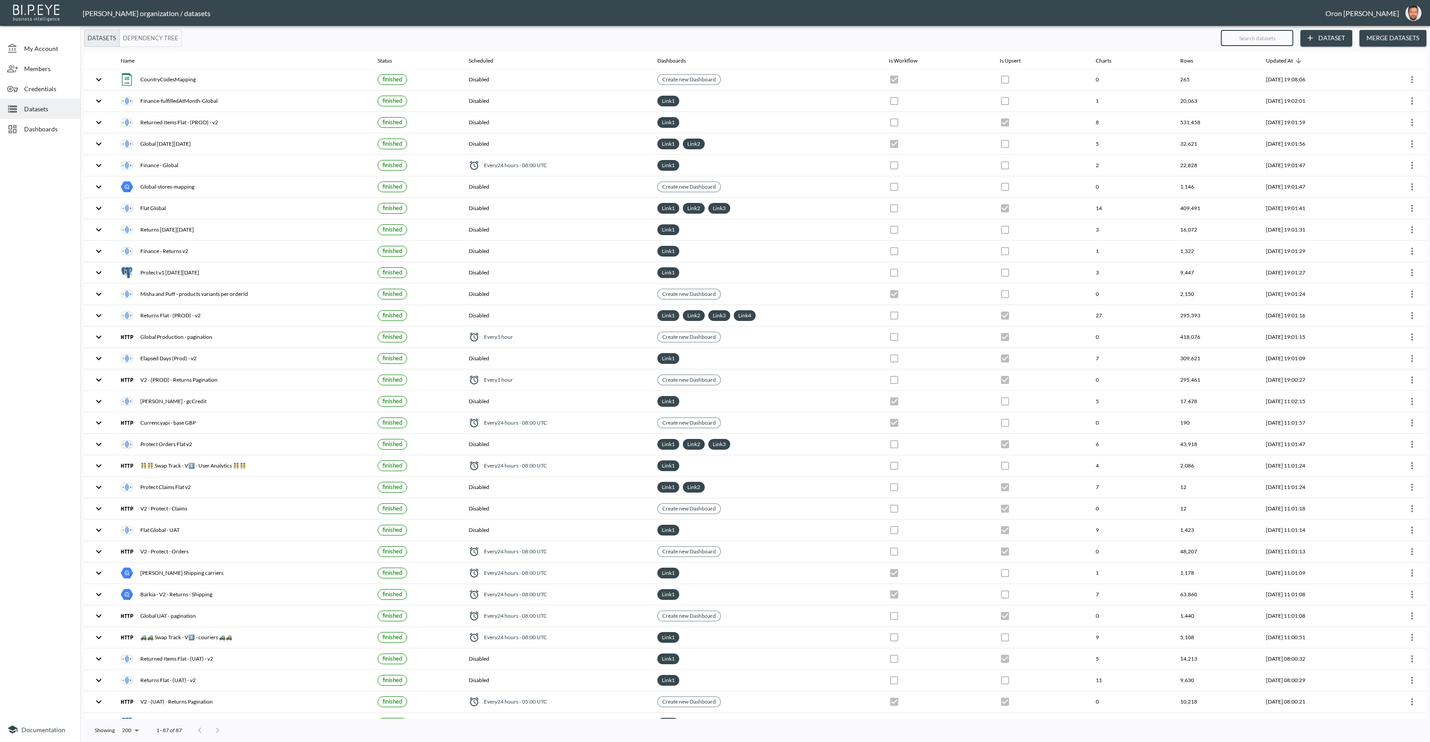
checkbox input "false"
checkbox input "true"
type input "co"
checkbox input "false"
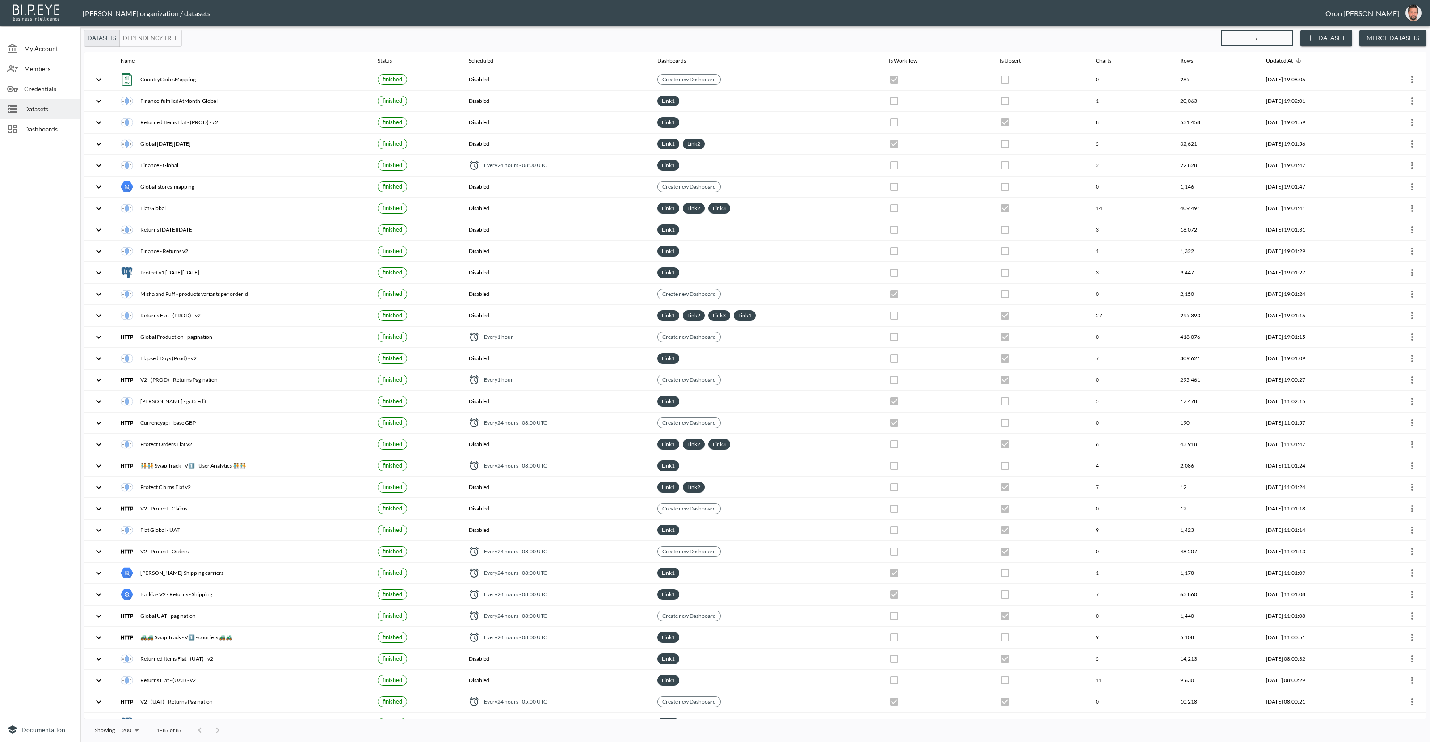
checkbox input "true"
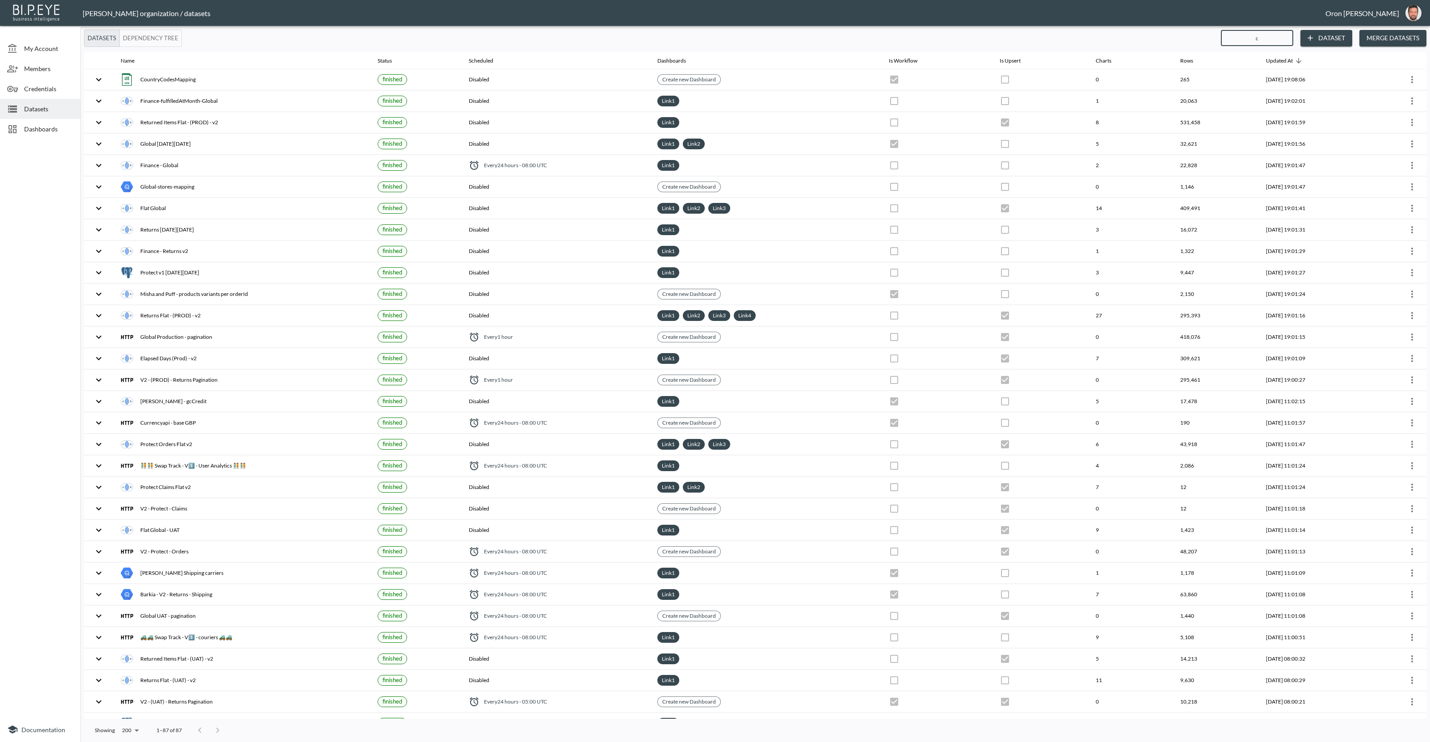
checkbox input "true"
type input "cou"
checkbox input "true"
type input "coun"
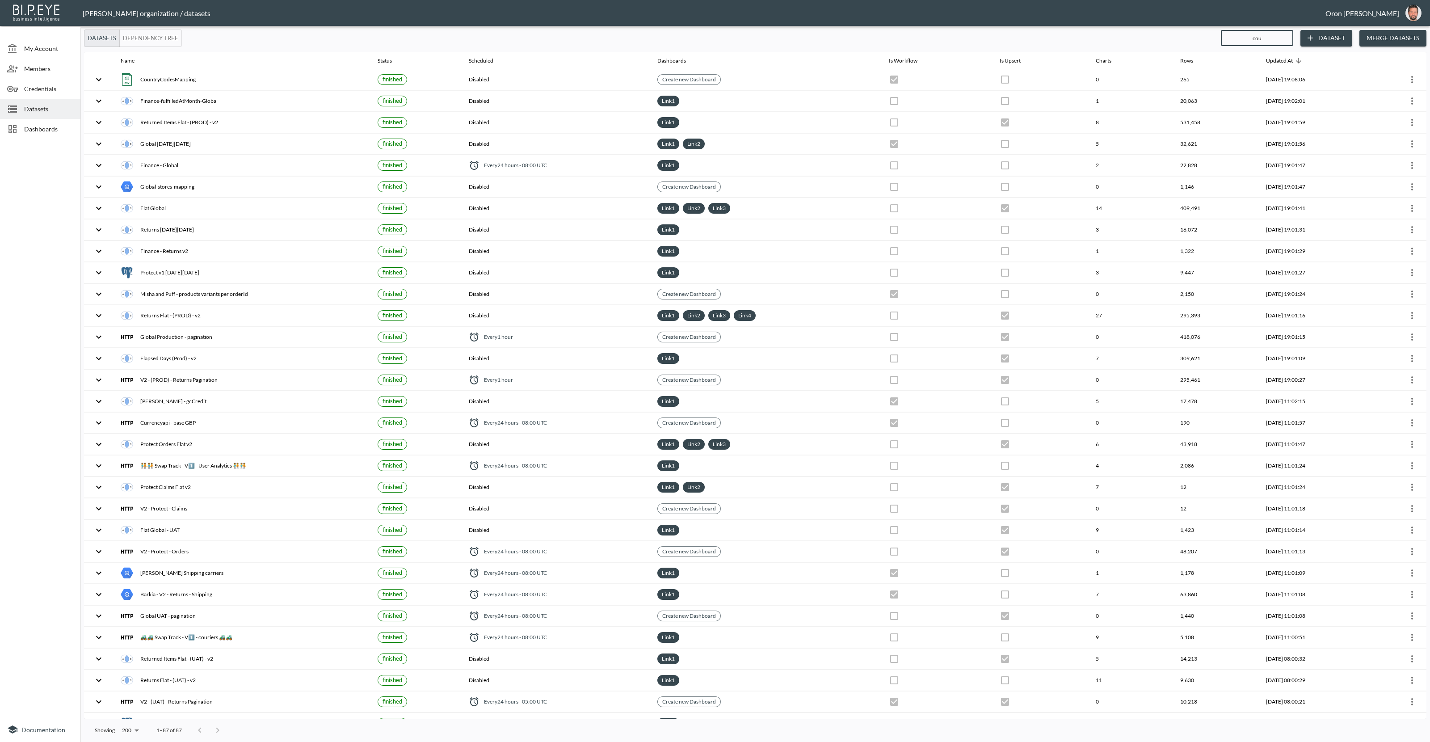
checkbox input "true"
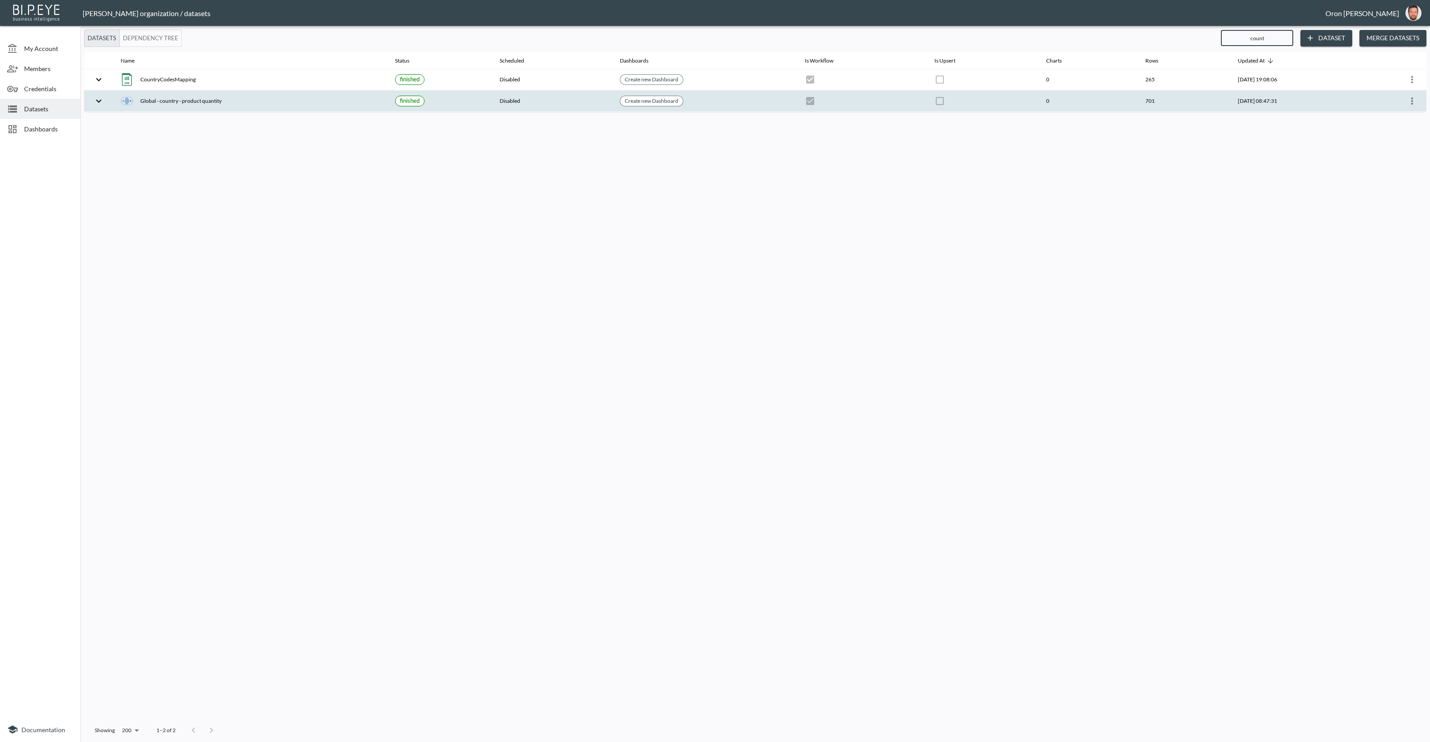
type input "count"
click at [1416, 98] on icon "more" at bounding box center [1412, 101] width 11 height 11
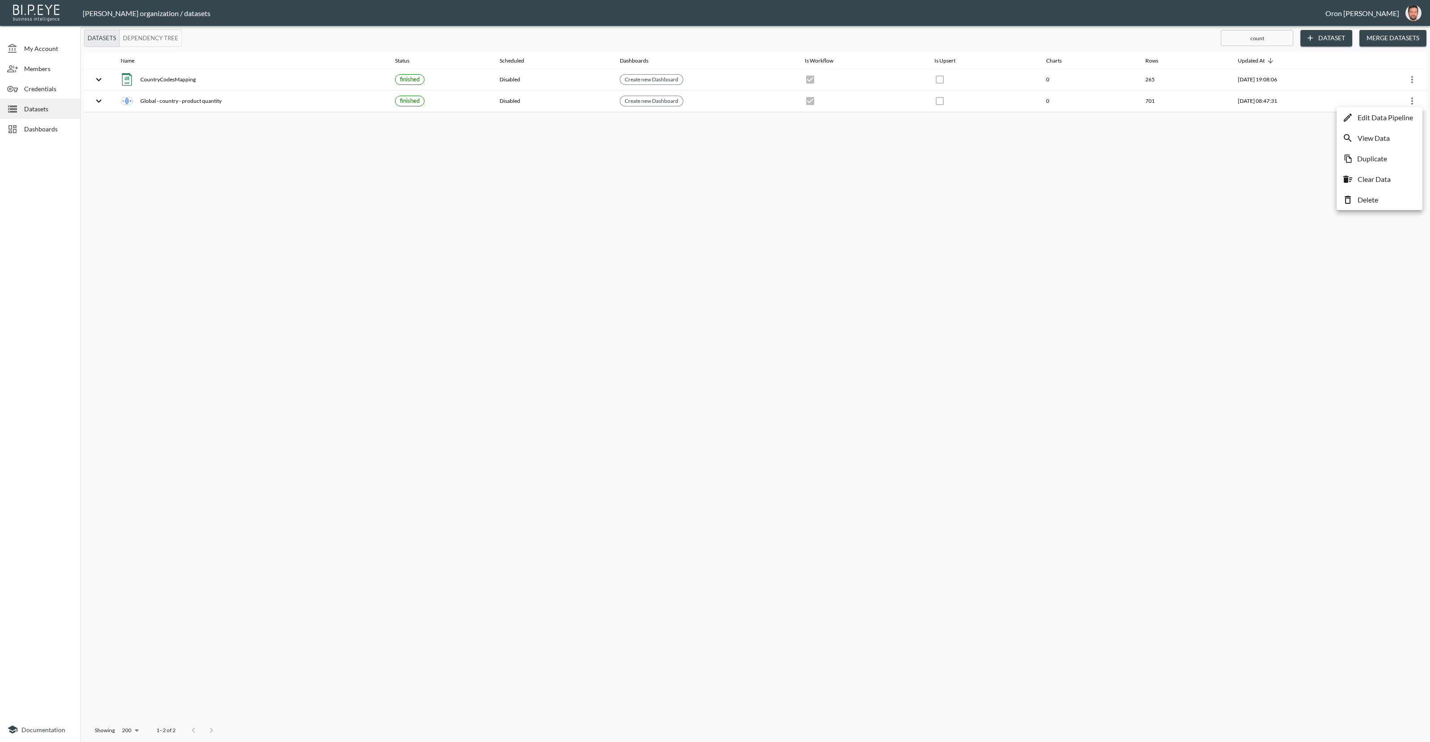
click at [1407, 115] on p "Edit Data Pipeline" at bounding box center [1385, 117] width 55 height 11
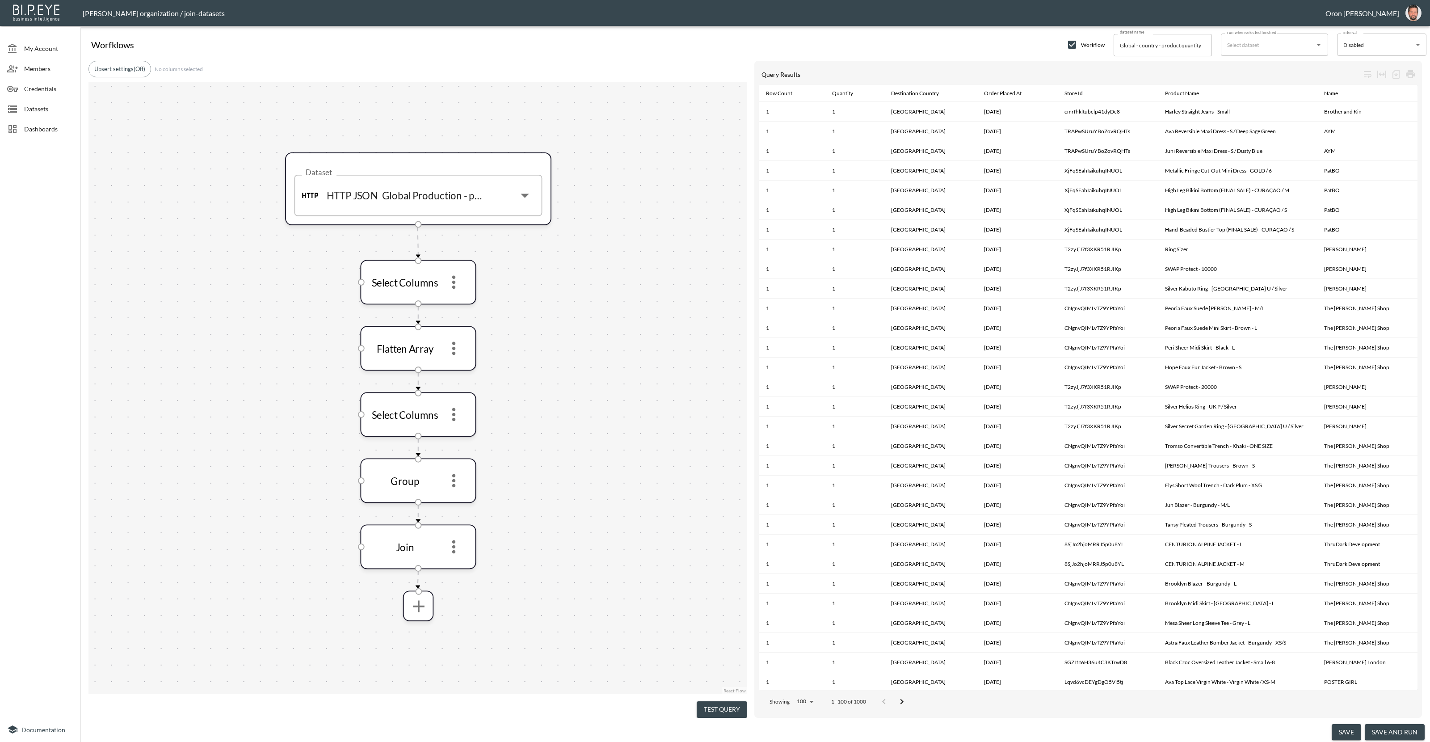
drag, startPoint x: 56, startPoint y: 111, endPoint x: 45, endPoint y: 112, distance: 11.2
click at [56, 111] on span "Datasets" at bounding box center [48, 108] width 49 height 9
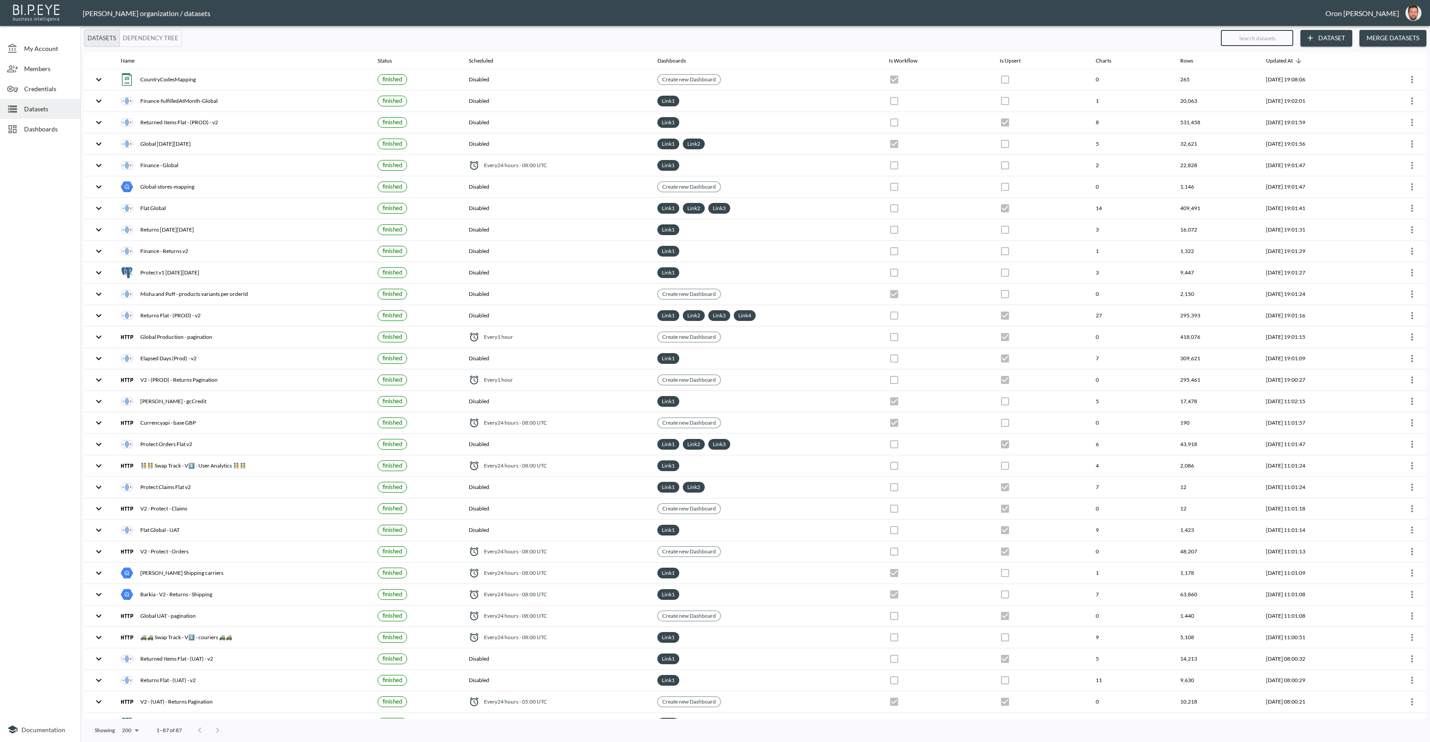
click at [1275, 35] on input "text" at bounding box center [1257, 38] width 72 height 22
type input "c"
checkbox input "true"
checkbox input "false"
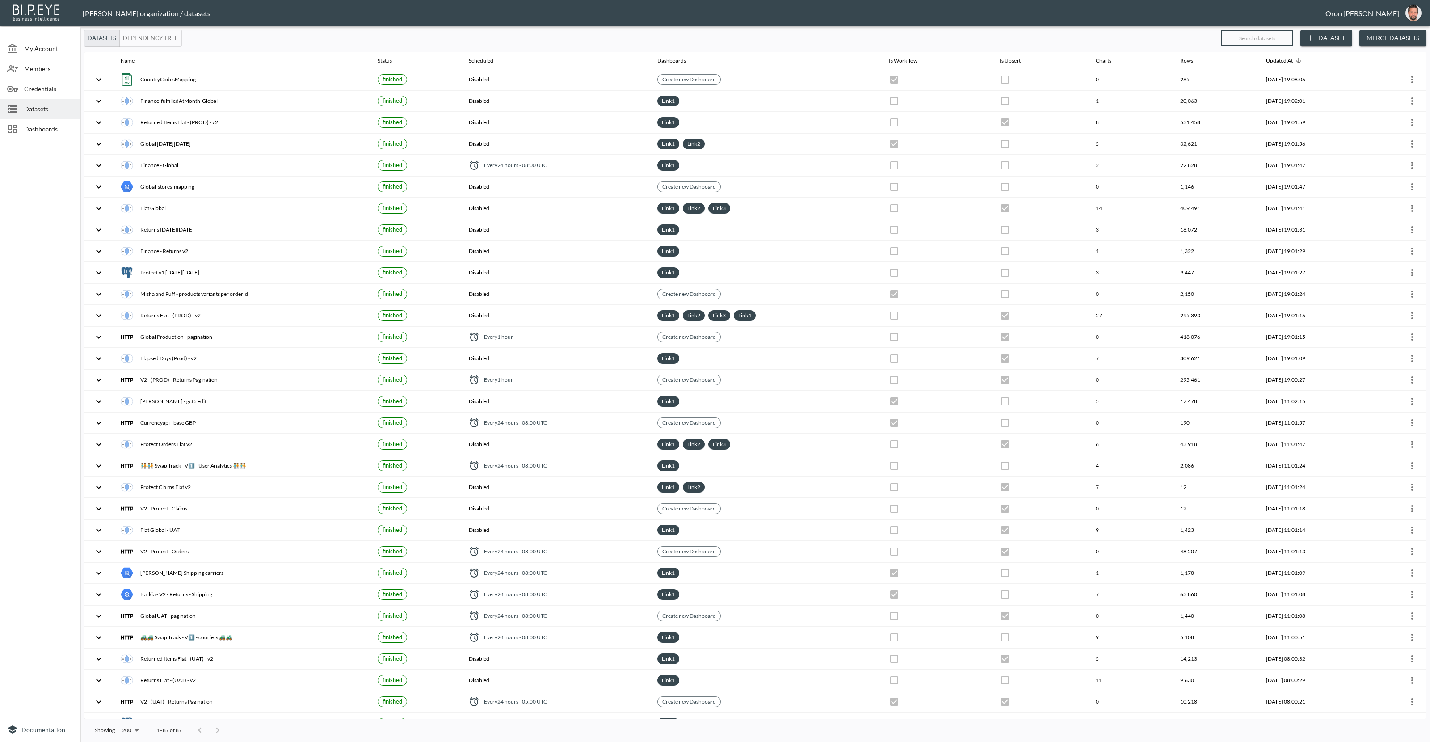
checkbox input "false"
checkbox input "true"
checkbox input "false"
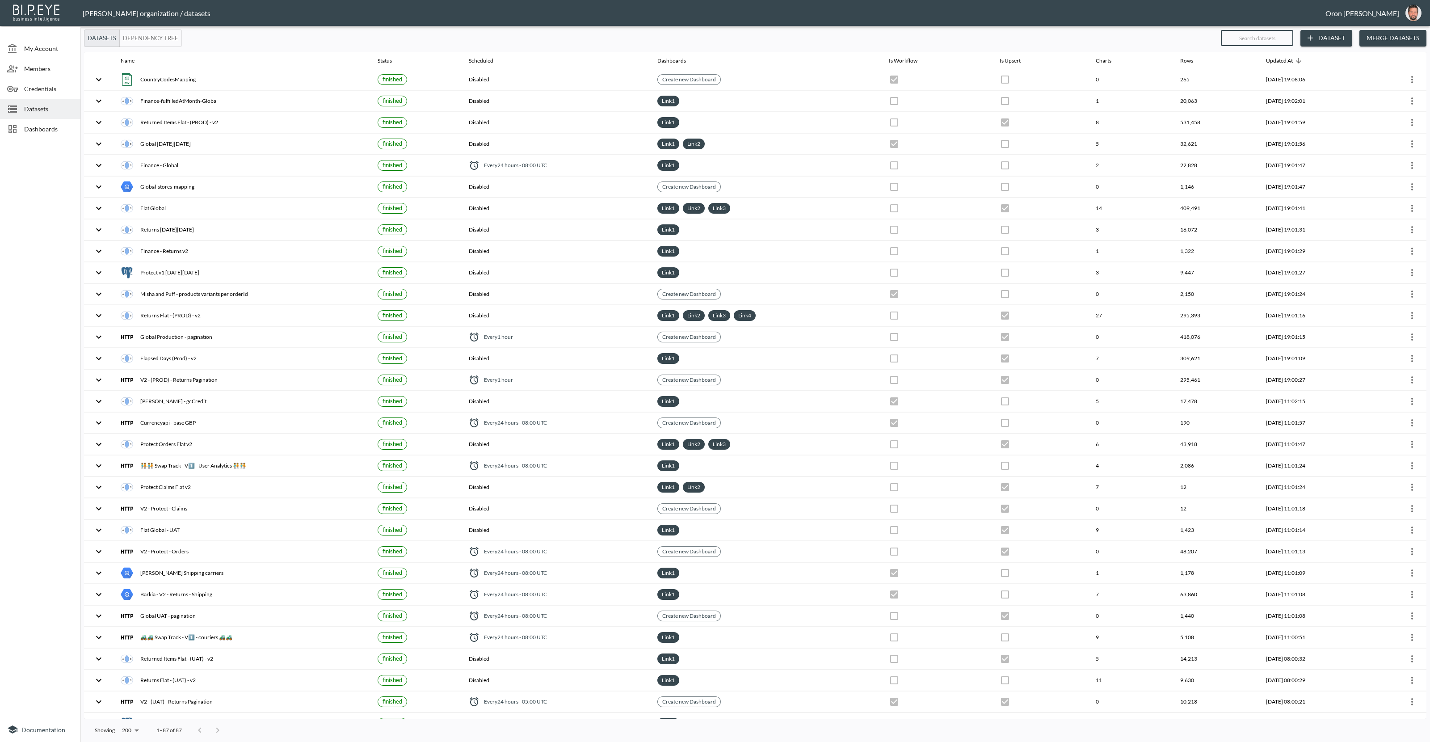
checkbox input "false"
checkbox input "true"
checkbox input "false"
checkbox input "true"
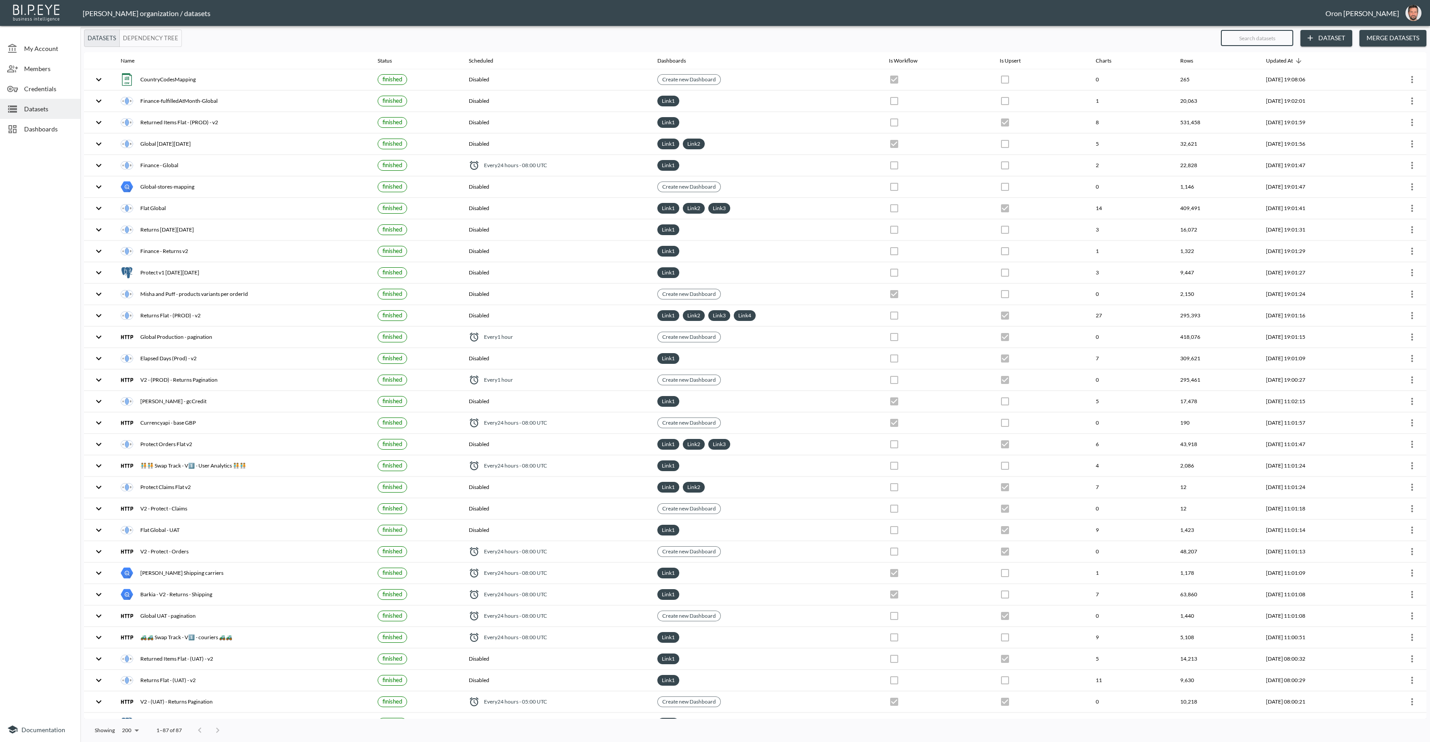
checkbox input "false"
checkbox input "true"
checkbox input "false"
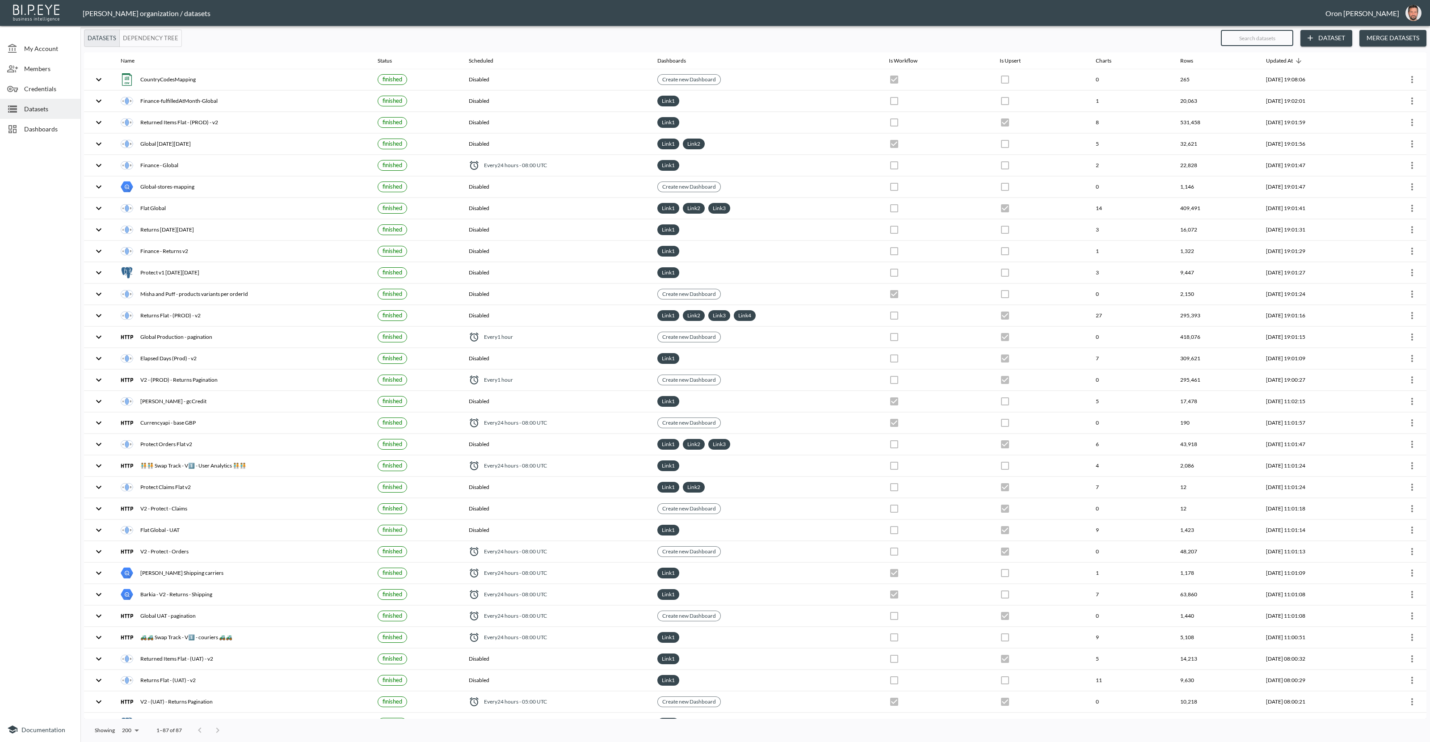
checkbox input "false"
checkbox input "true"
checkbox input "false"
checkbox input "true"
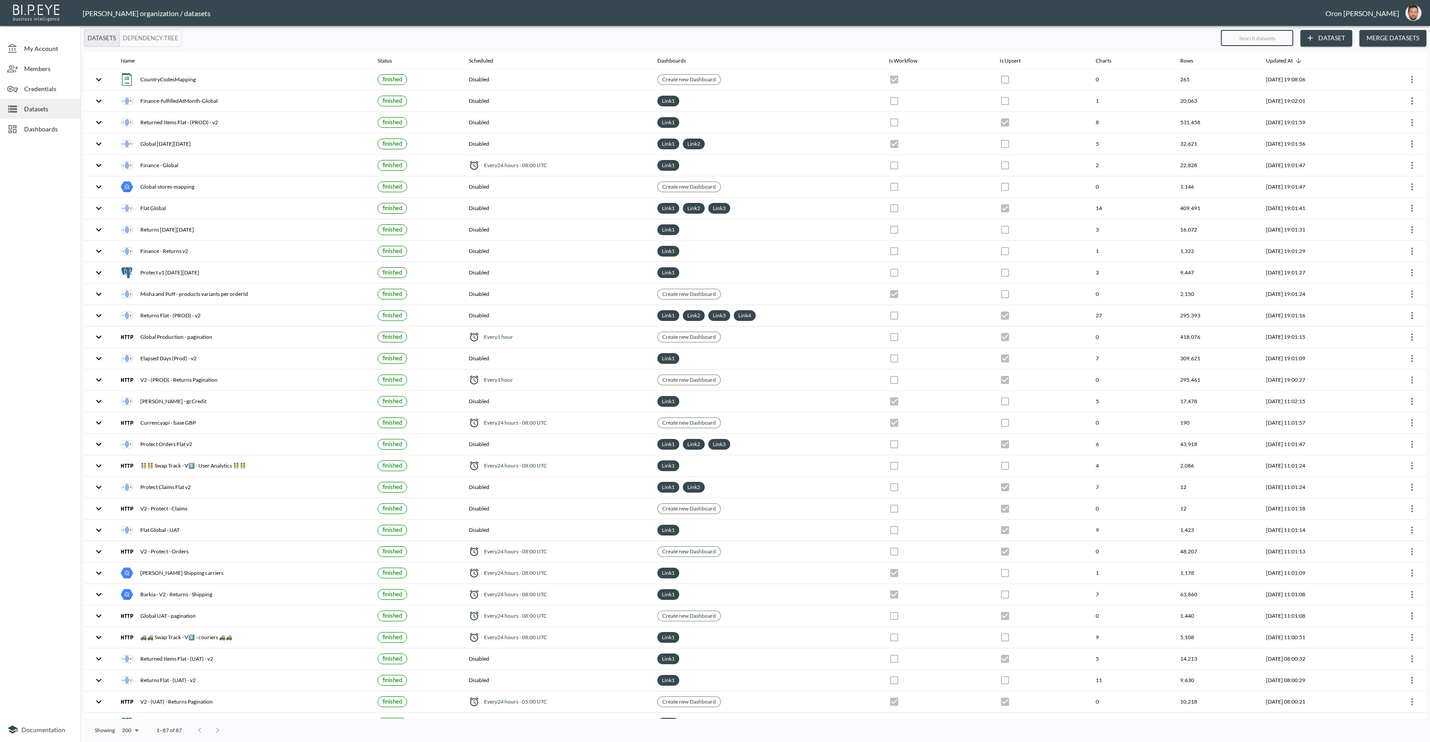
checkbox input "false"
checkbox input "true"
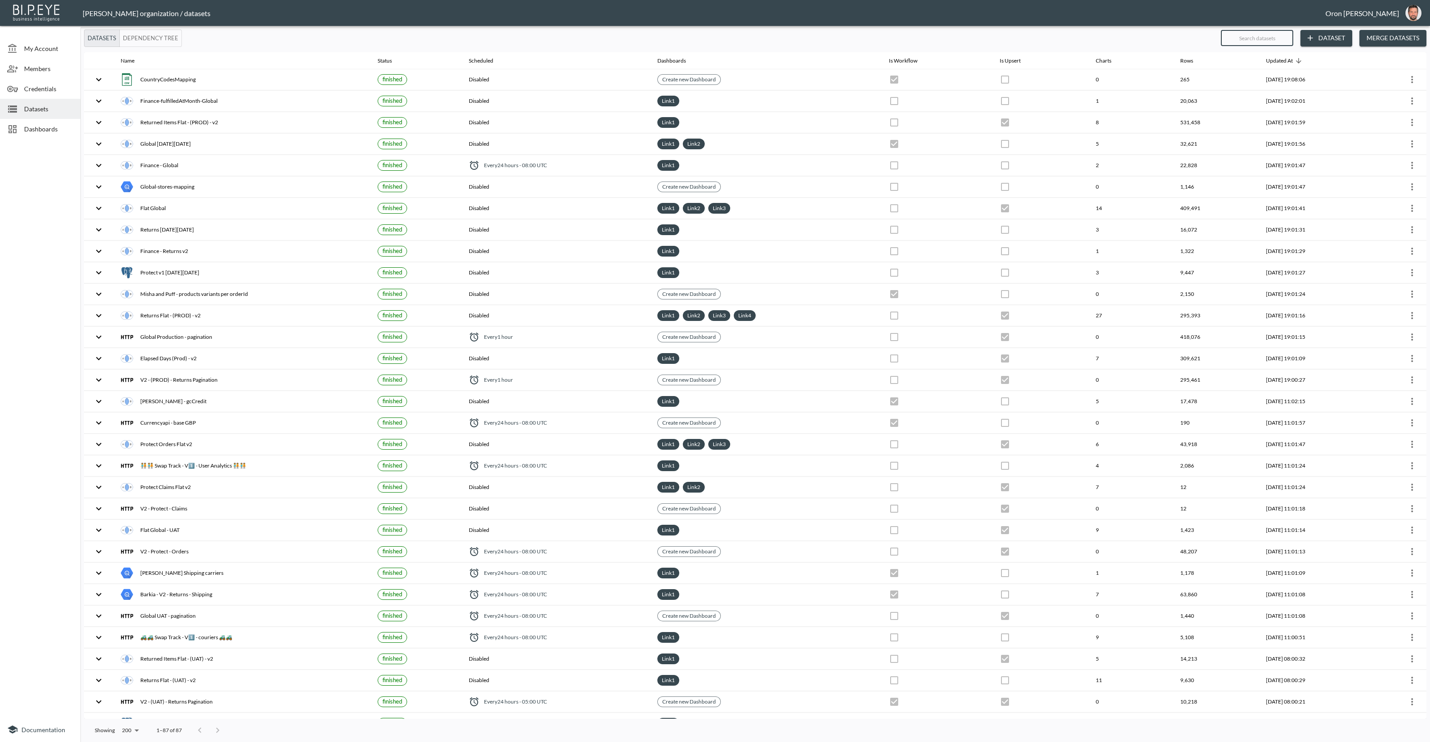
checkbox input "true"
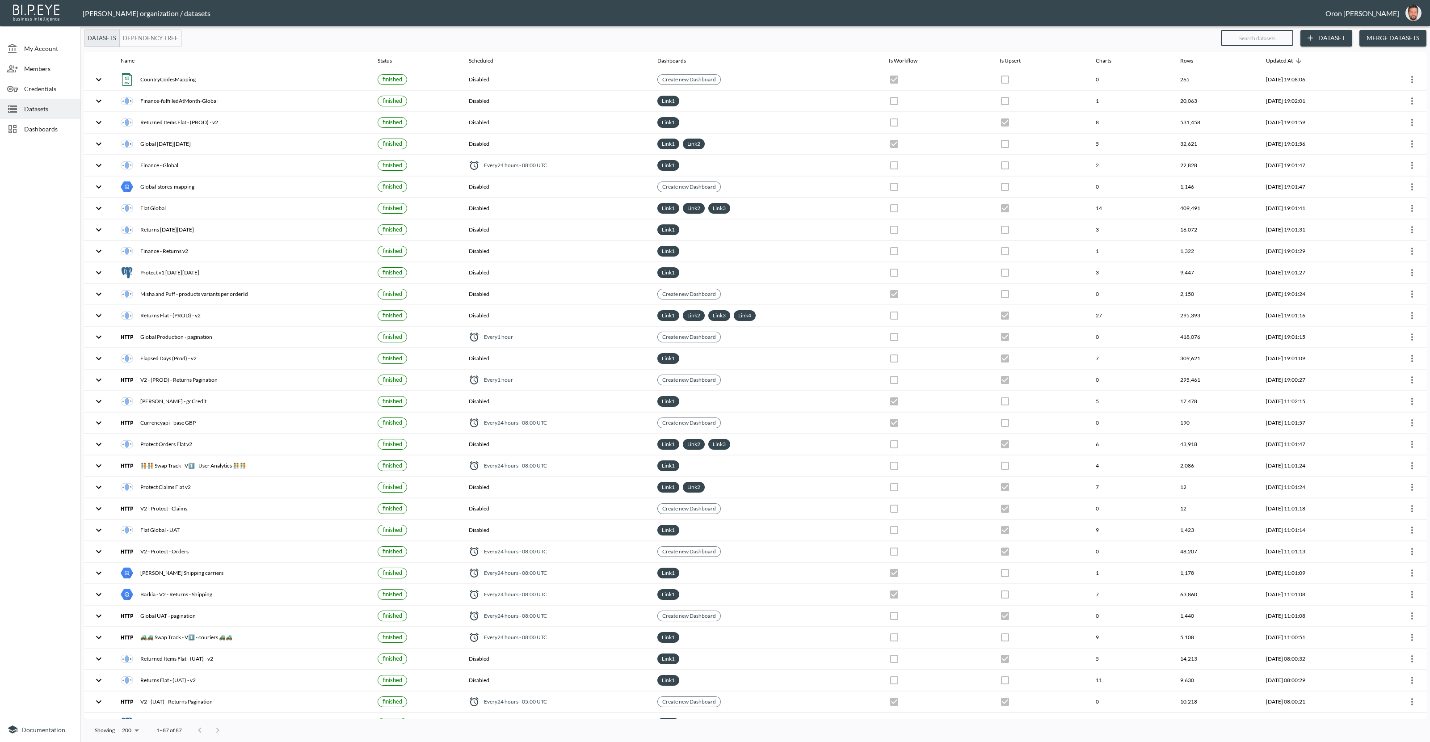
checkbox input "true"
checkbox input "false"
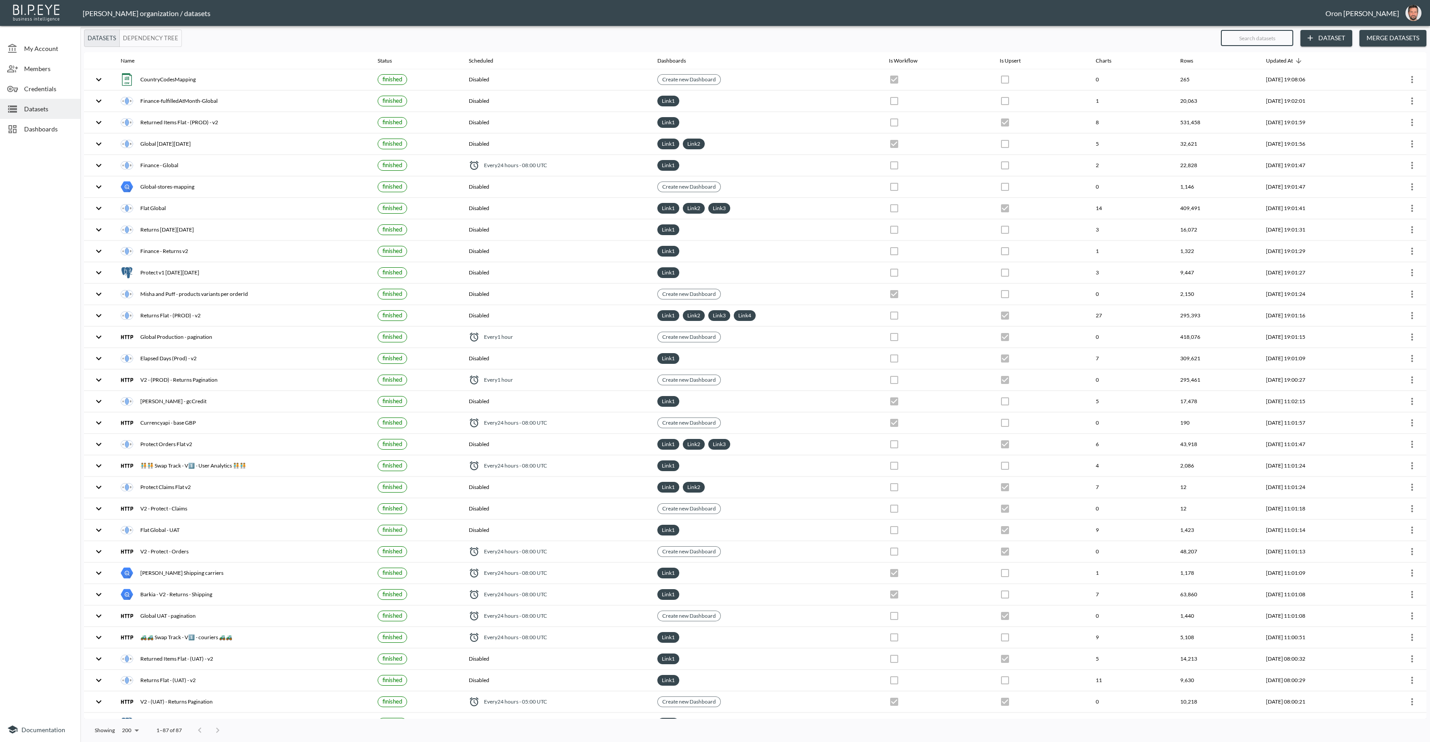
checkbox input "true"
checkbox input "false"
checkbox input "true"
checkbox input "false"
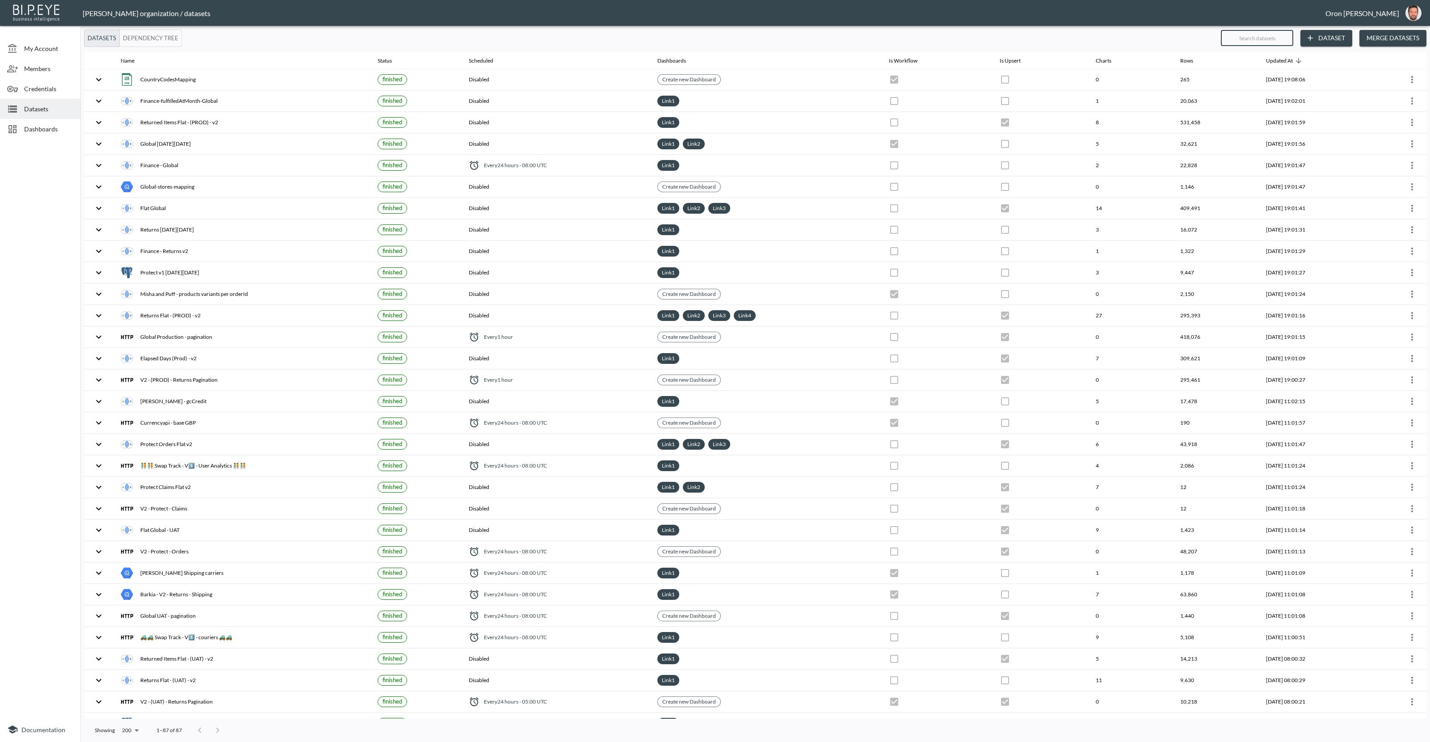
checkbox input "false"
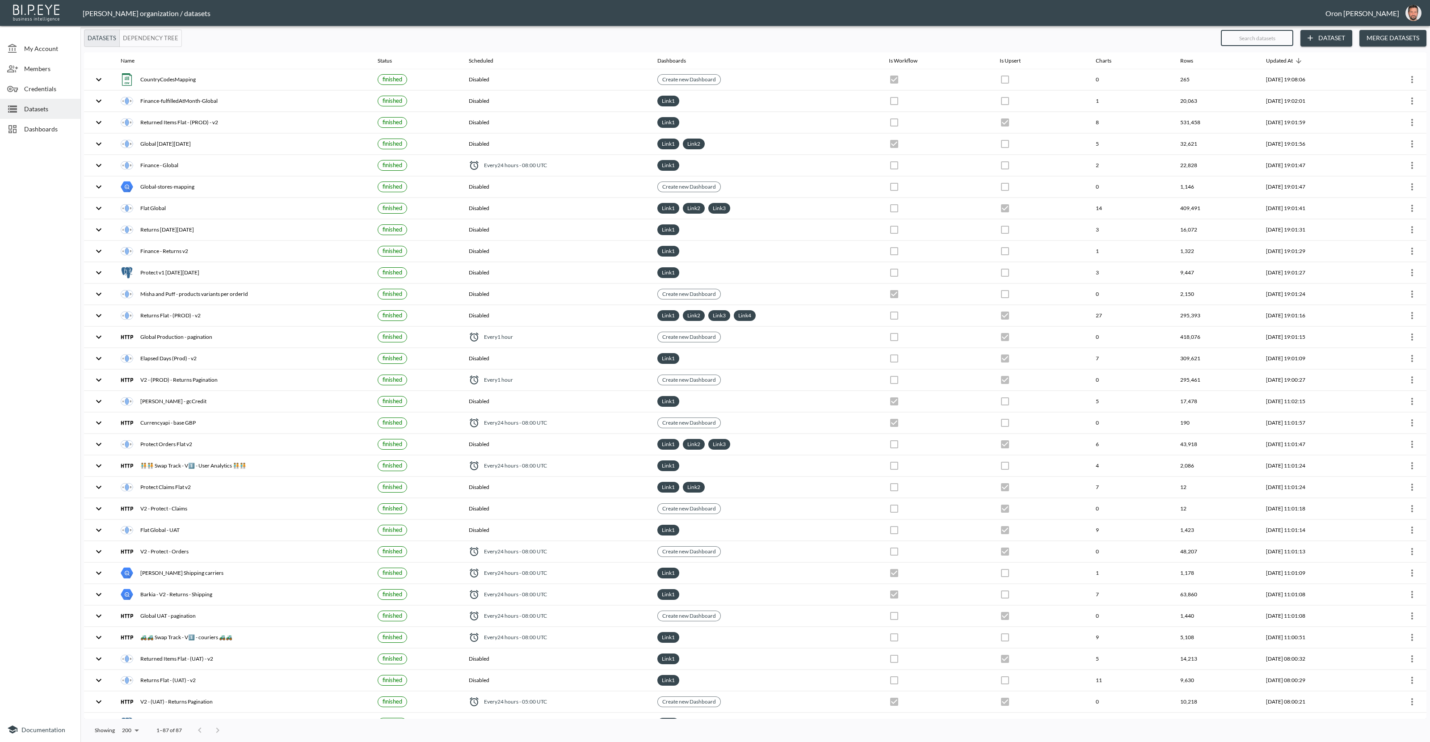
checkbox input "false"
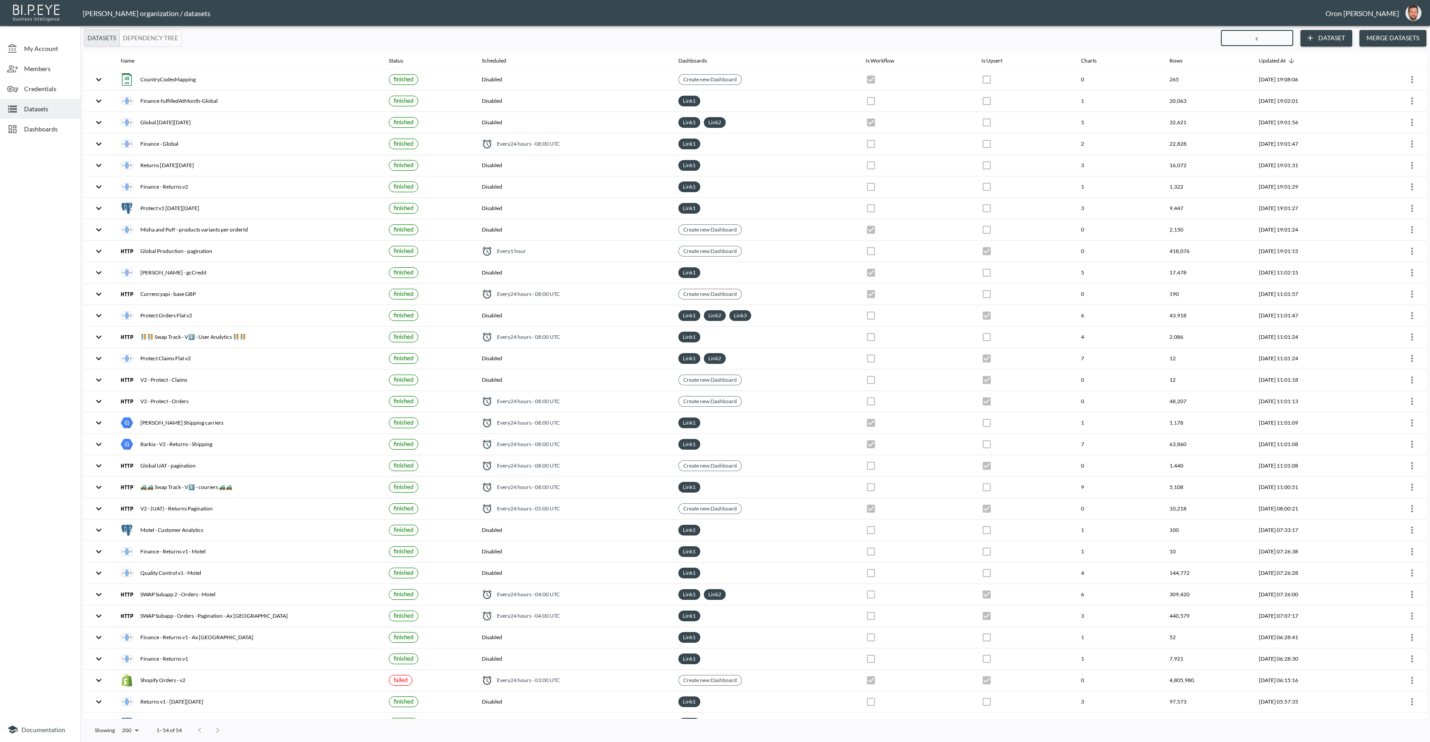
type input "co"
checkbox input "false"
checkbox input "true"
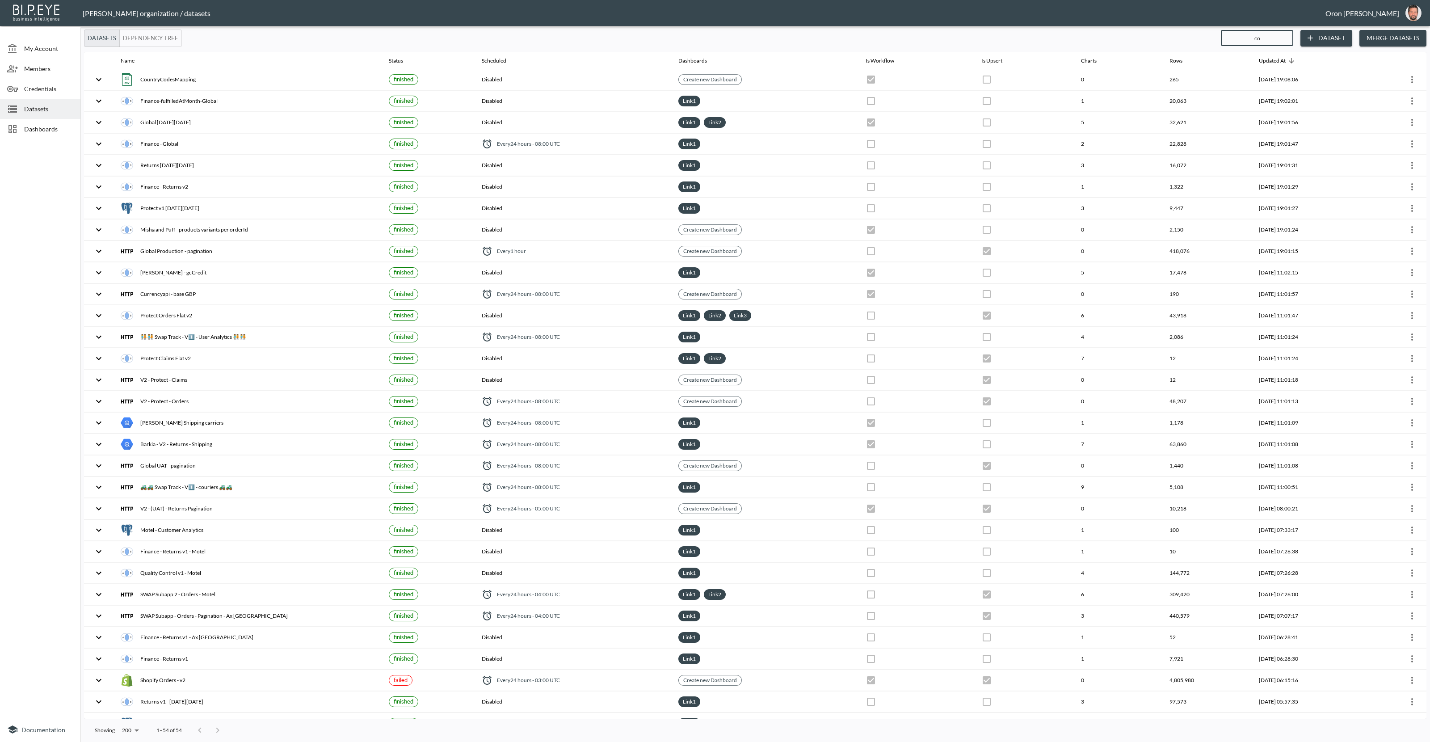
checkbox input "true"
type input "con"
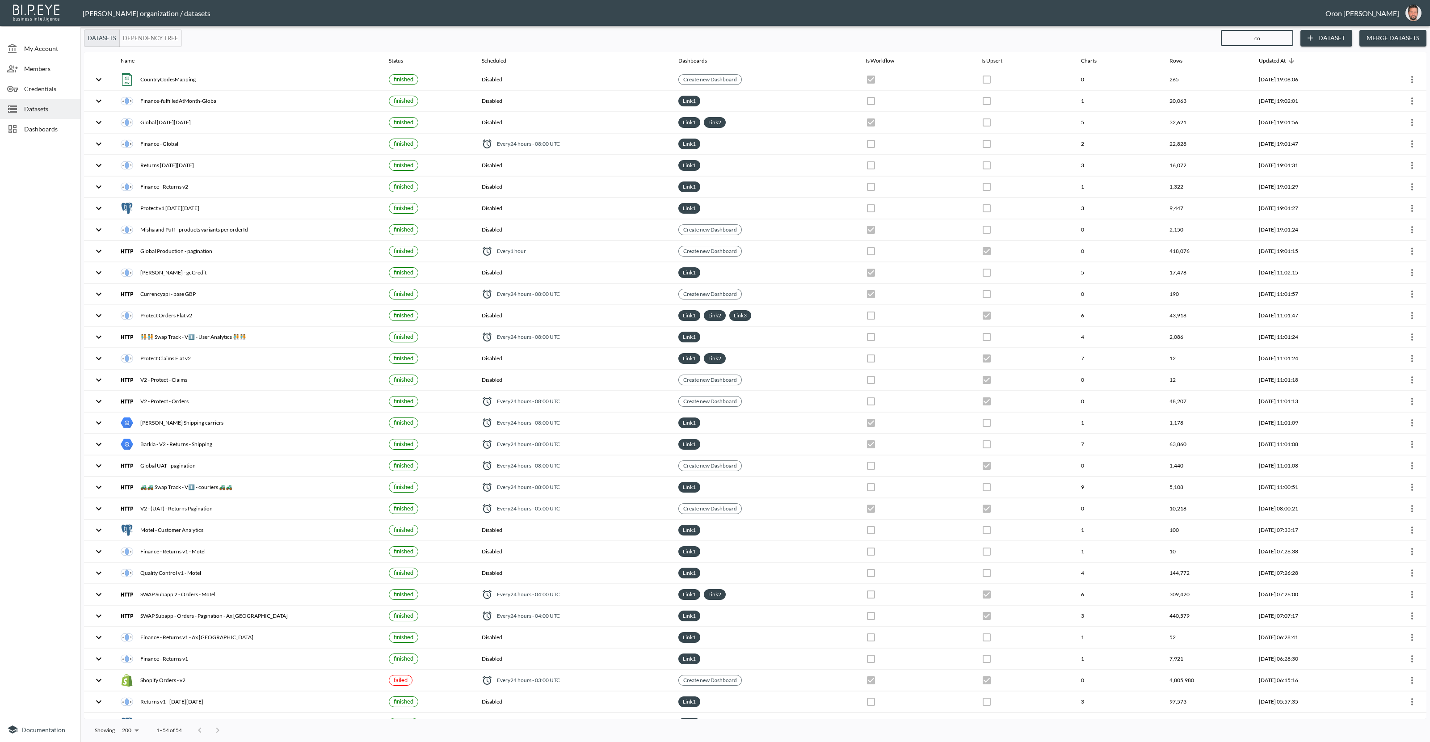
checkbox input "false"
type input "conv"
checkbox input "true"
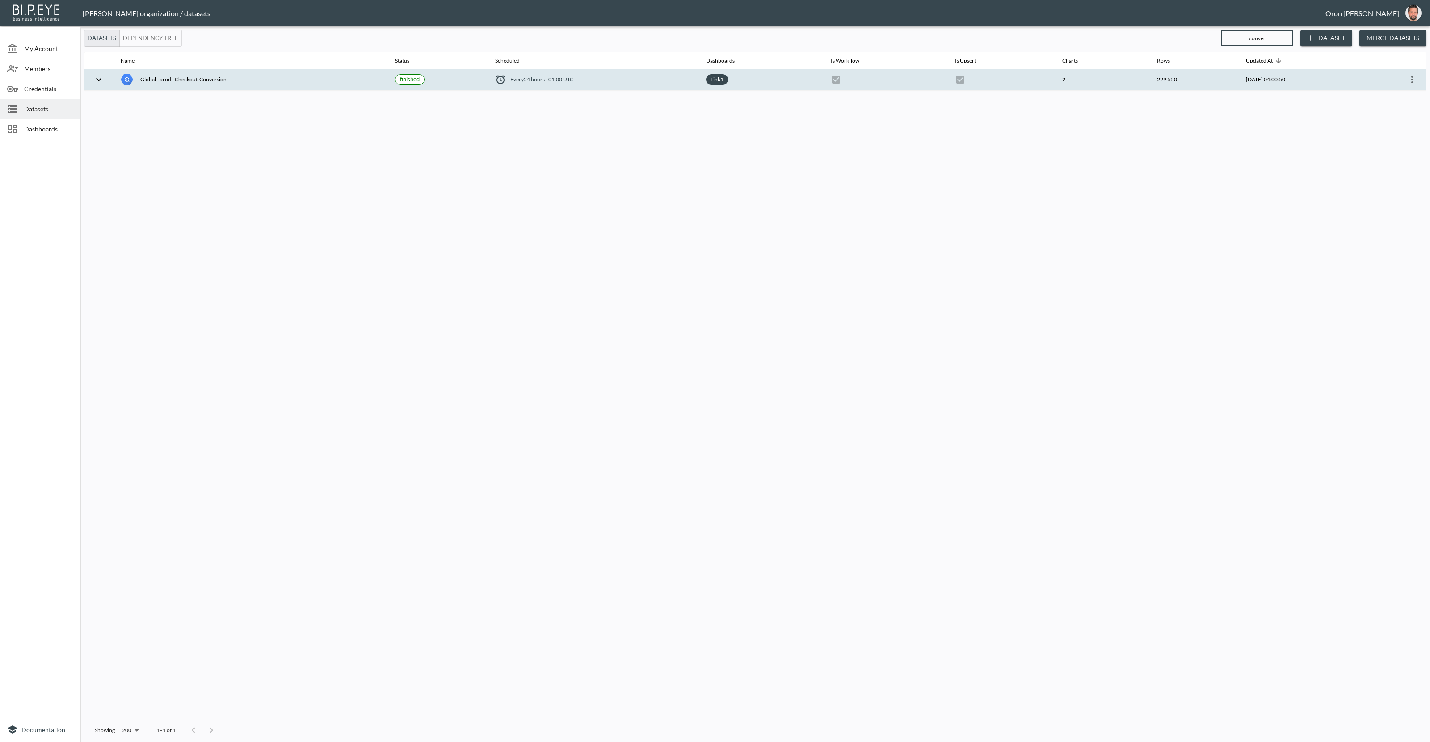
type input "conver"
click at [1416, 77] on icon "more" at bounding box center [1412, 79] width 11 height 11
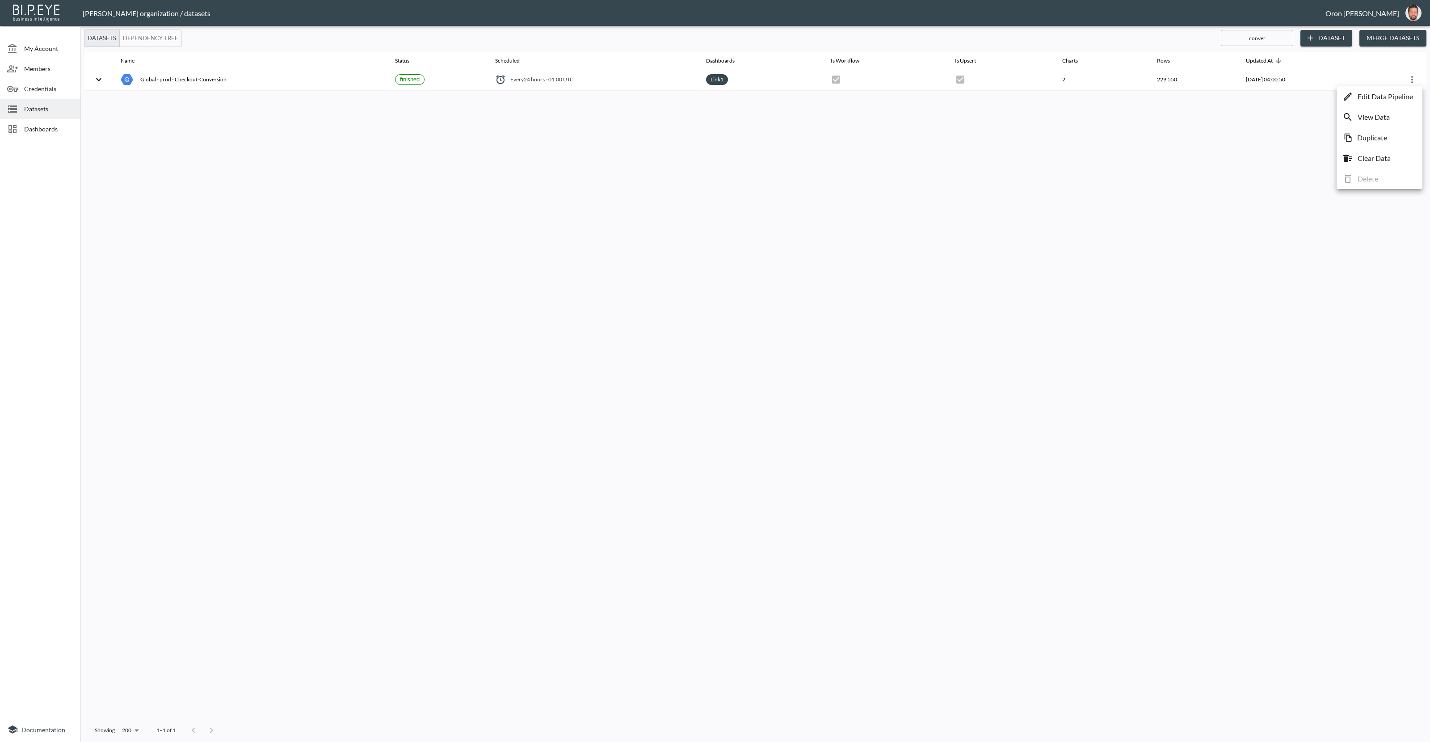
click at [1407, 98] on p "Edit Data Pipeline" at bounding box center [1385, 96] width 55 height 11
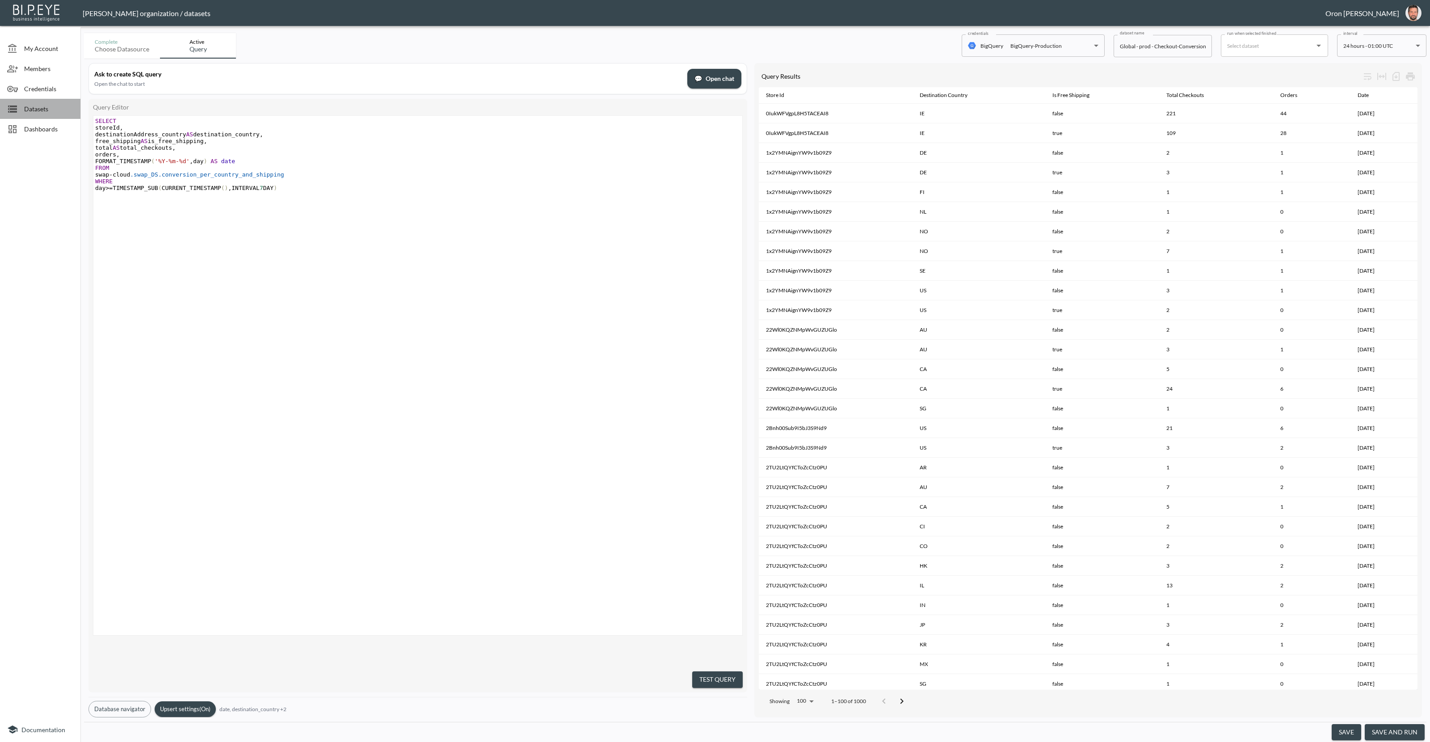
click at [57, 110] on span "Datasets" at bounding box center [48, 108] width 49 height 9
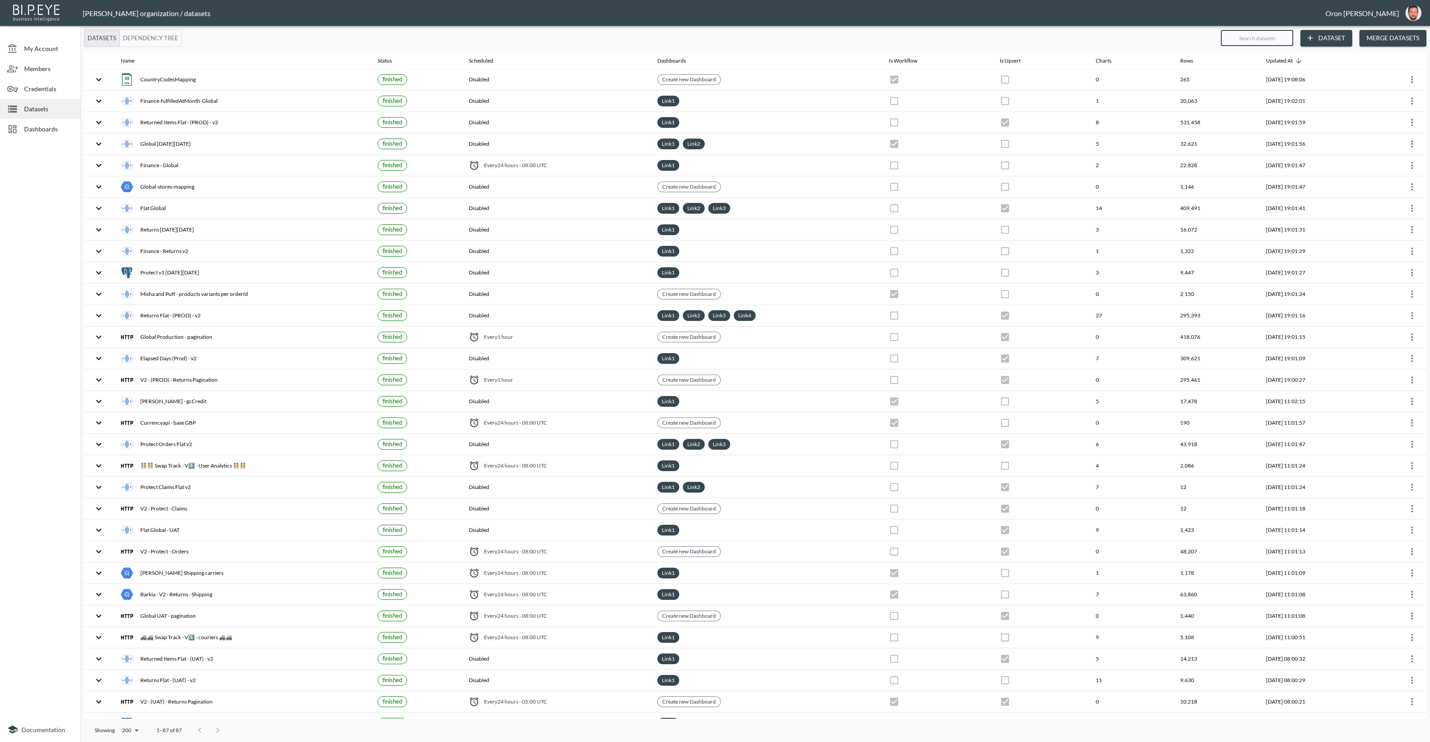
click at [1275, 36] on input "text" at bounding box center [1257, 38] width 72 height 22
type input "c"
checkbox input "true"
checkbox input "false"
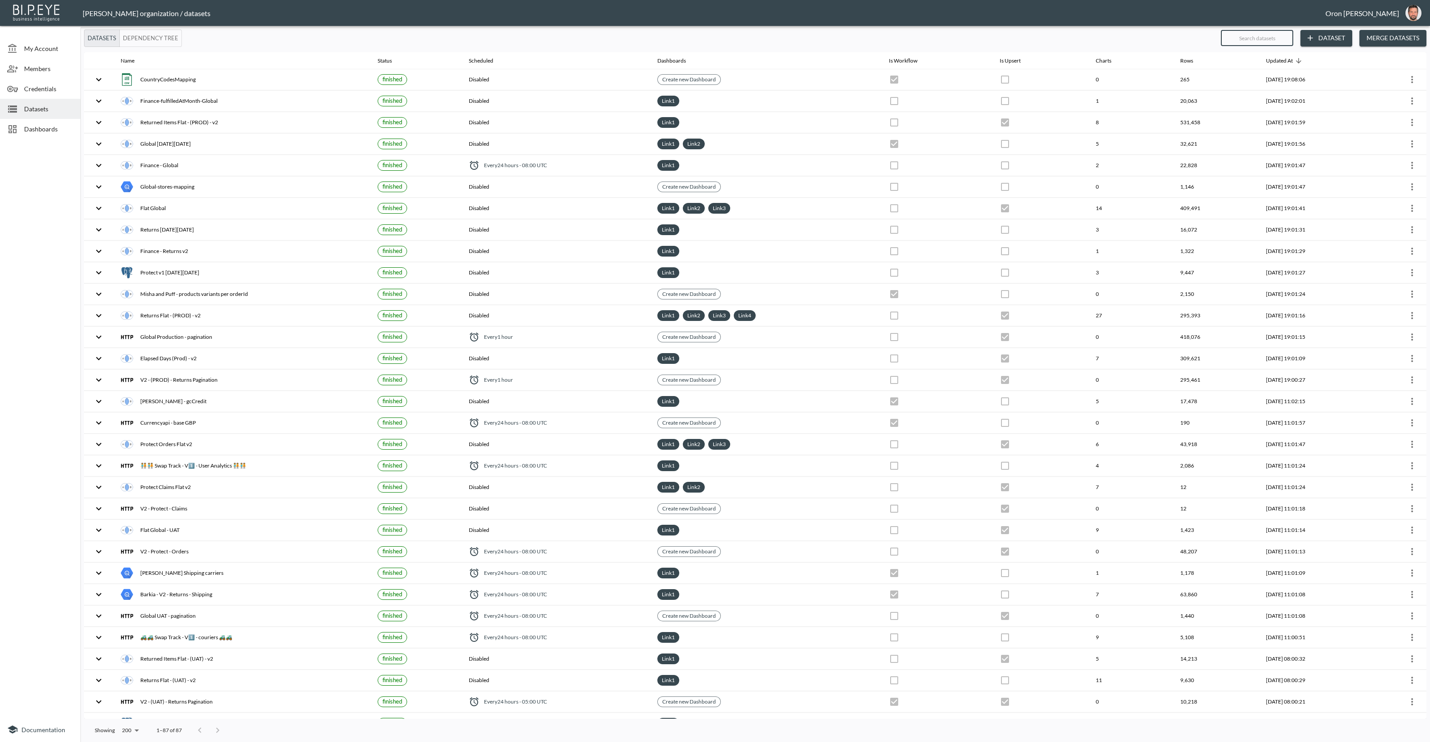
checkbox input "false"
checkbox input "true"
type input "co"
checkbox input "false"
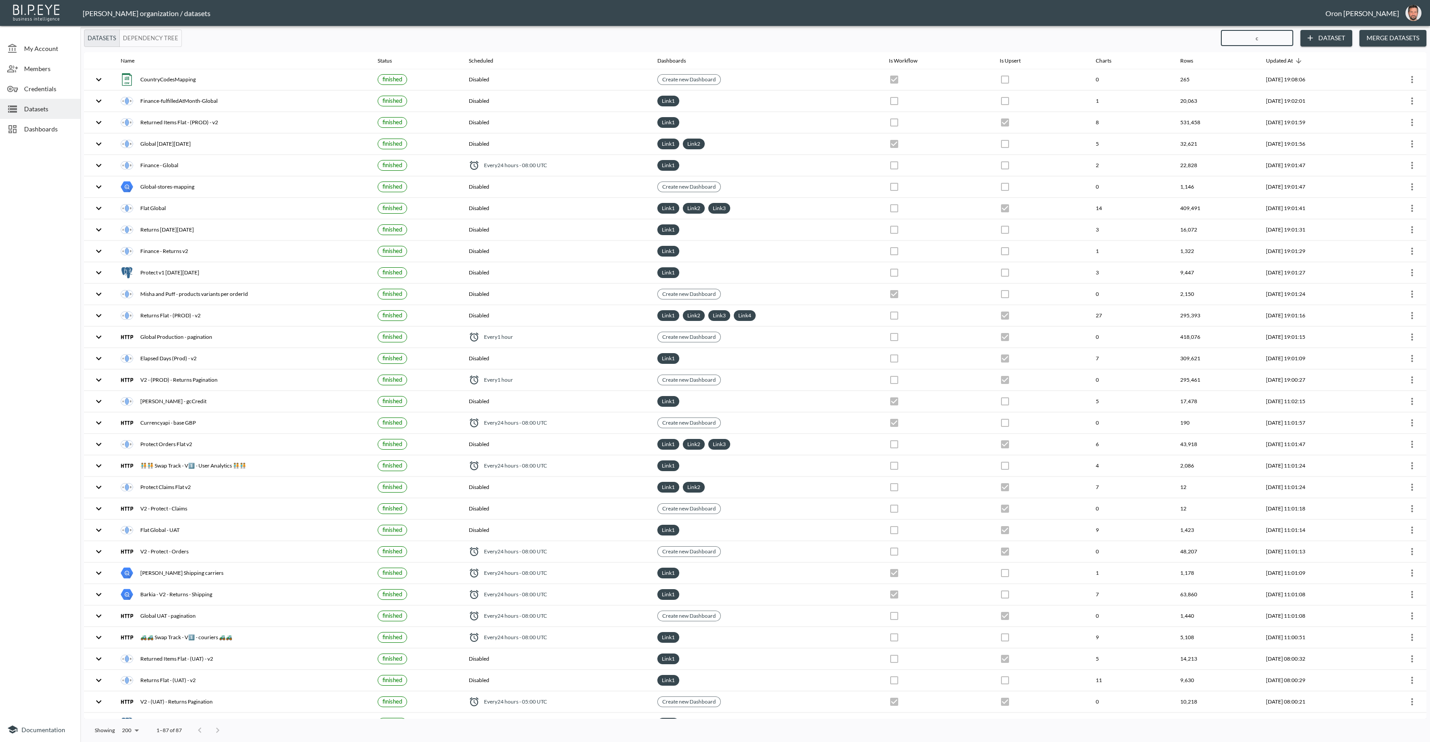
checkbox input "true"
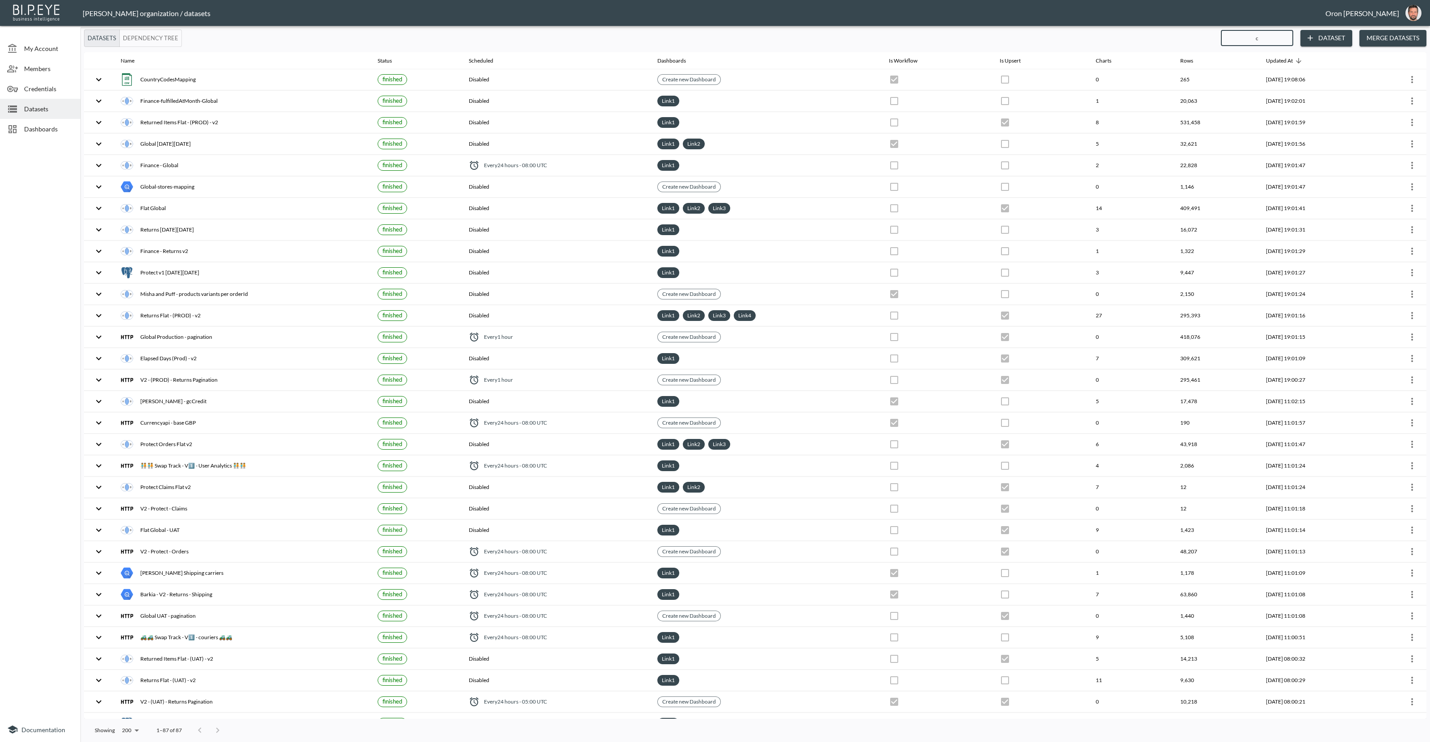
checkbox input "true"
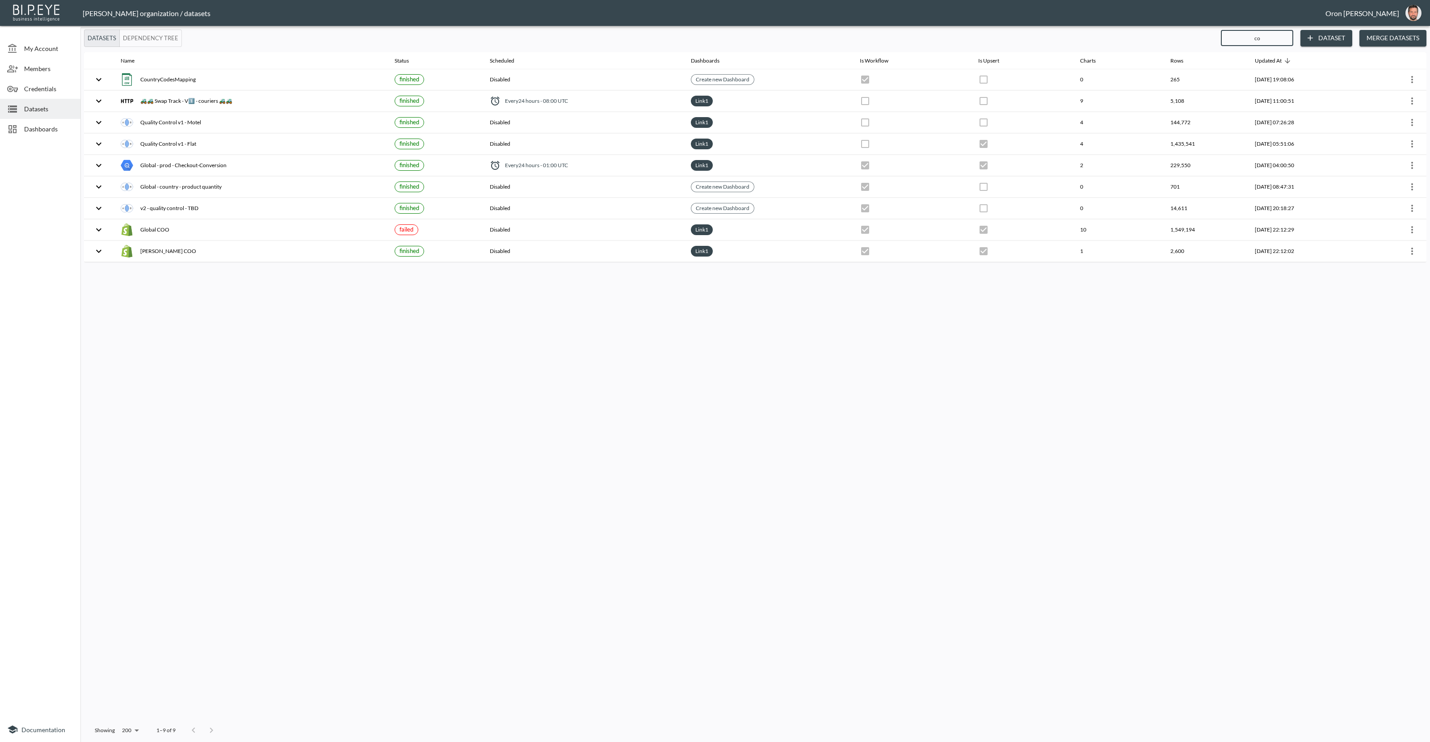
type input "con"
checkbox input "false"
checkbox input "true"
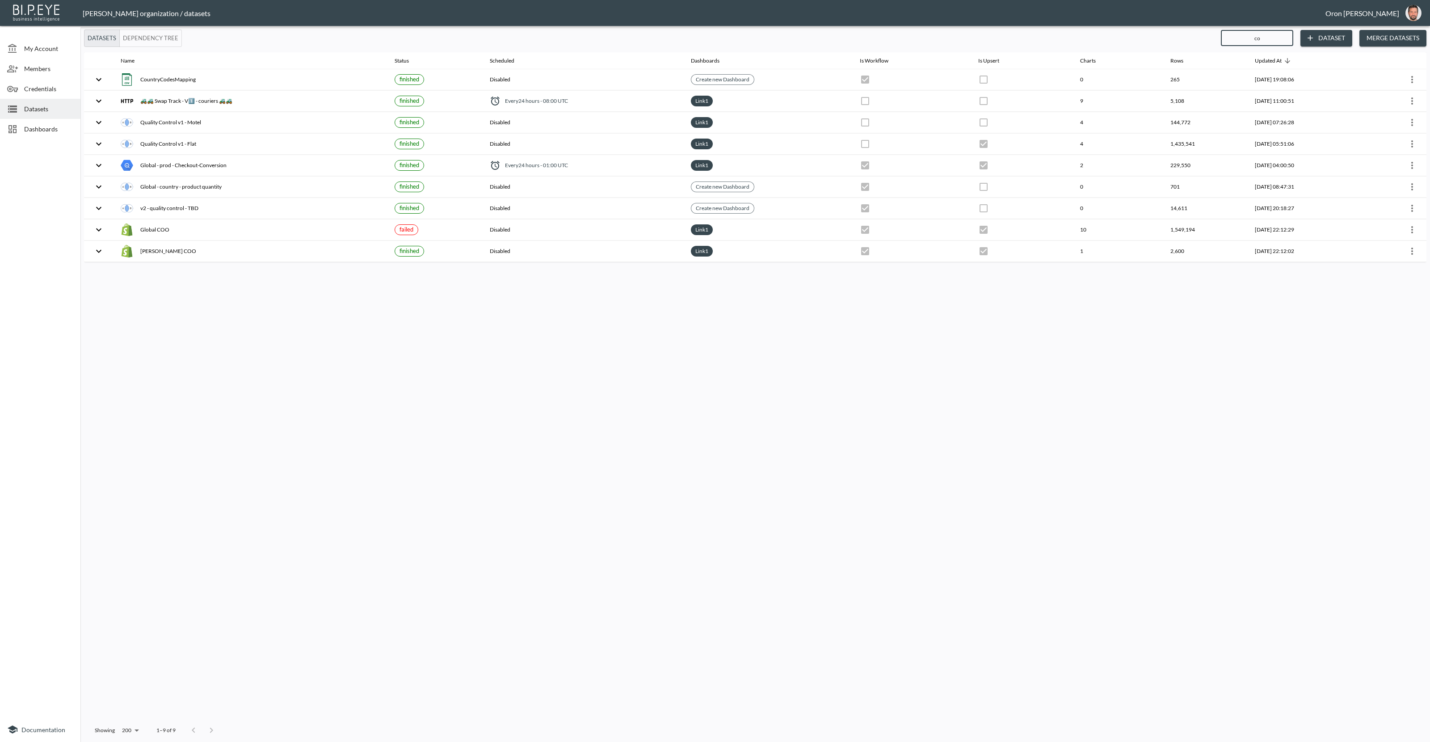
checkbox input "true"
checkbox input "false"
type input "conv"
checkbox input "true"
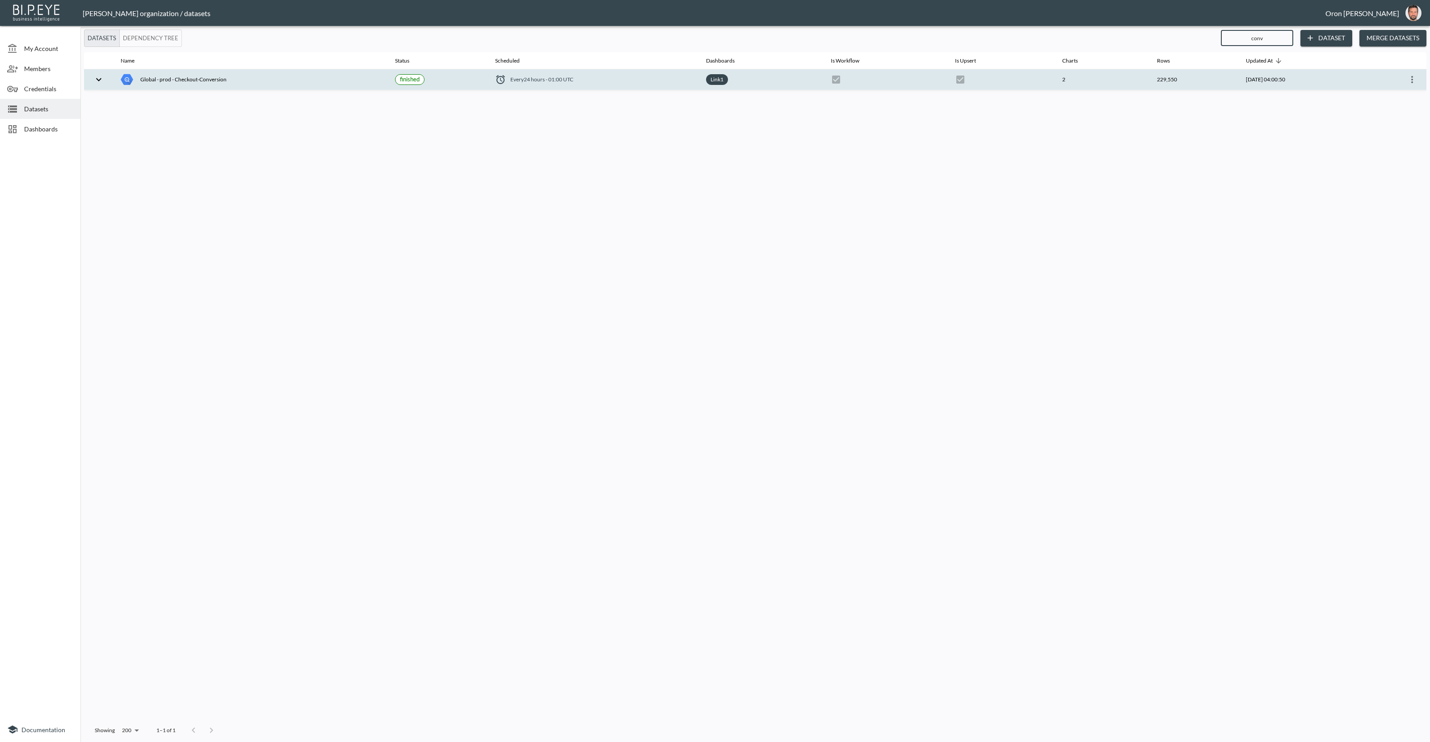
type input "conv"
click at [1158, 82] on th "229,550" at bounding box center [1194, 79] width 89 height 21
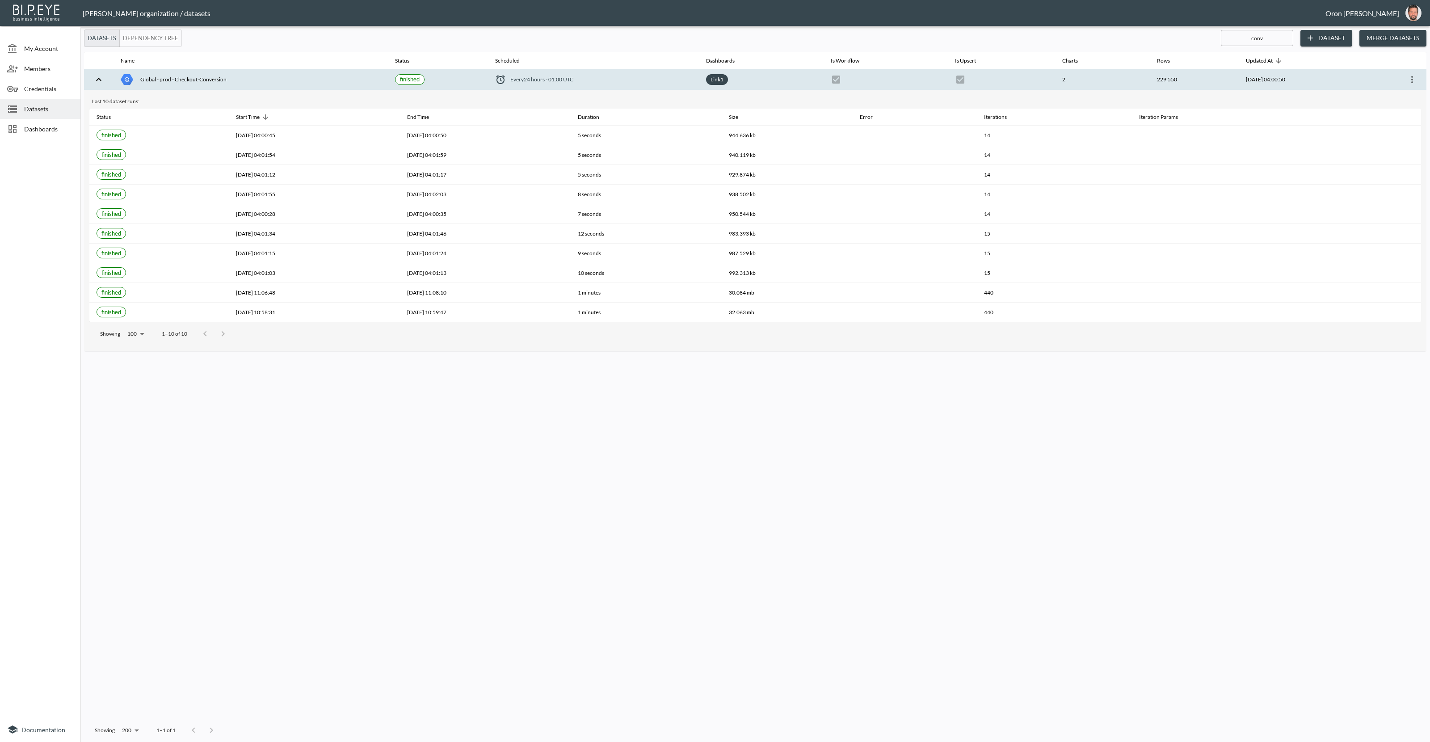
click at [1416, 77] on icon "more" at bounding box center [1412, 79] width 11 height 11
click at [1409, 92] on p "Edit Data Pipeline" at bounding box center [1385, 96] width 55 height 11
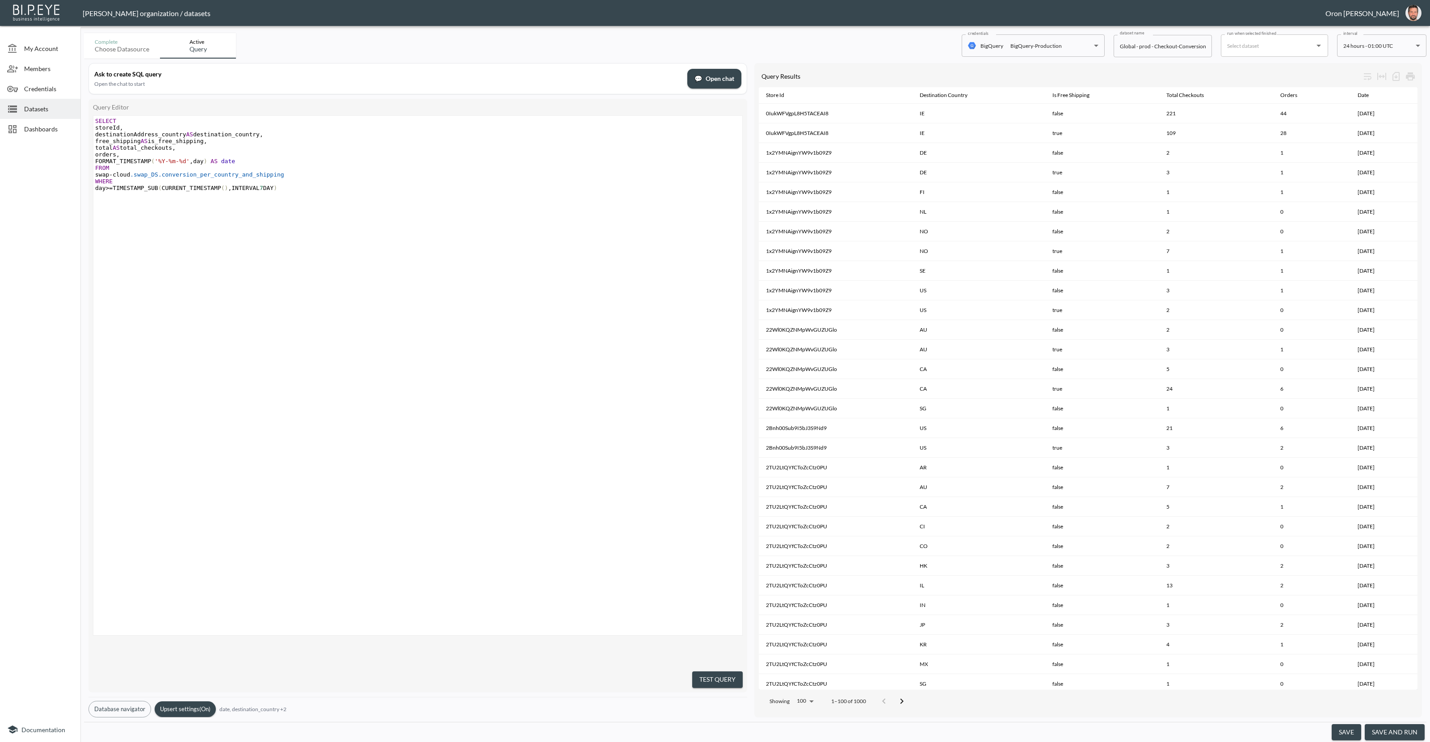
drag, startPoint x: 46, startPoint y: 106, endPoint x: 93, endPoint y: 1, distance: 115.4
click at [47, 105] on span "Datasets" at bounding box center [48, 108] width 49 height 9
